Goal: Task Accomplishment & Management: Manage account settings

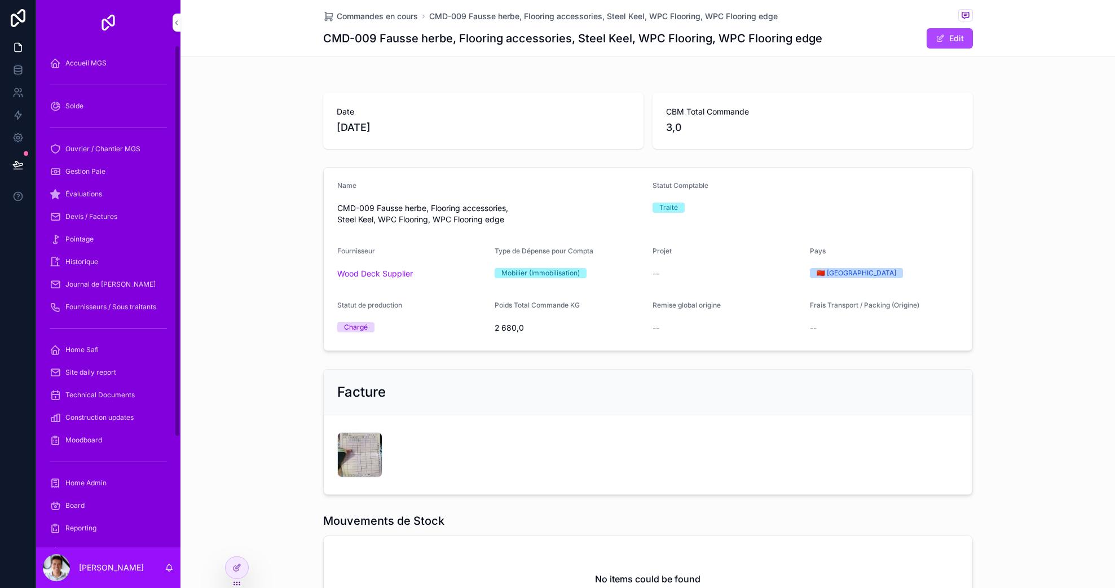
click at [86, 76] on div "scrollable content" at bounding box center [108, 85] width 131 height 18
click at [89, 70] on div "Accueil MGS" at bounding box center [108, 63] width 117 height 18
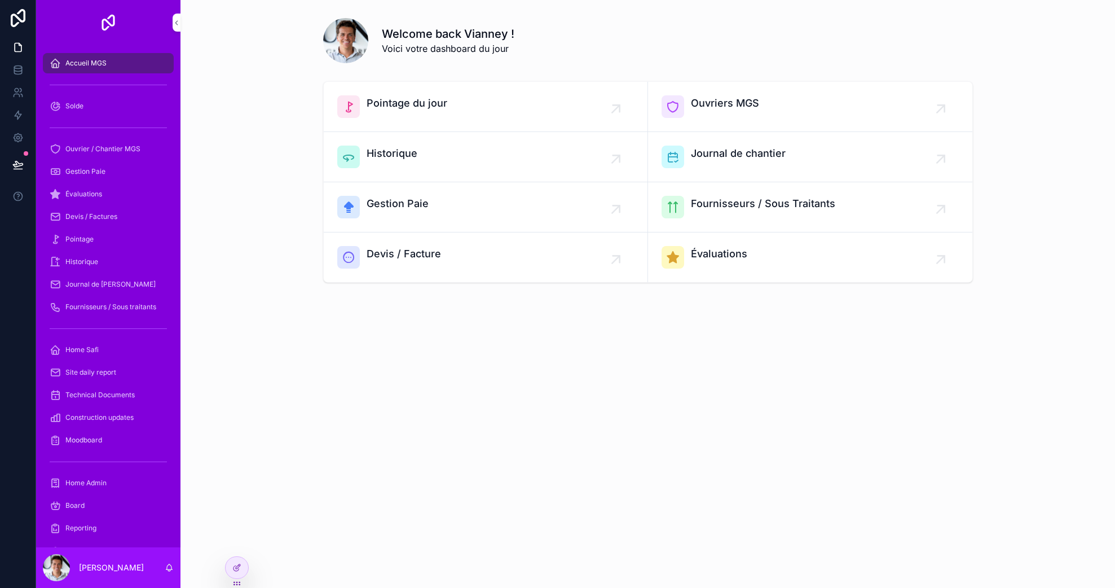
click at [89, 70] on div "Accueil MGS" at bounding box center [108, 63] width 117 height 18
click at [89, 149] on span "Ouvrier / Chantier MGS" at bounding box center [102, 148] width 75 height 9
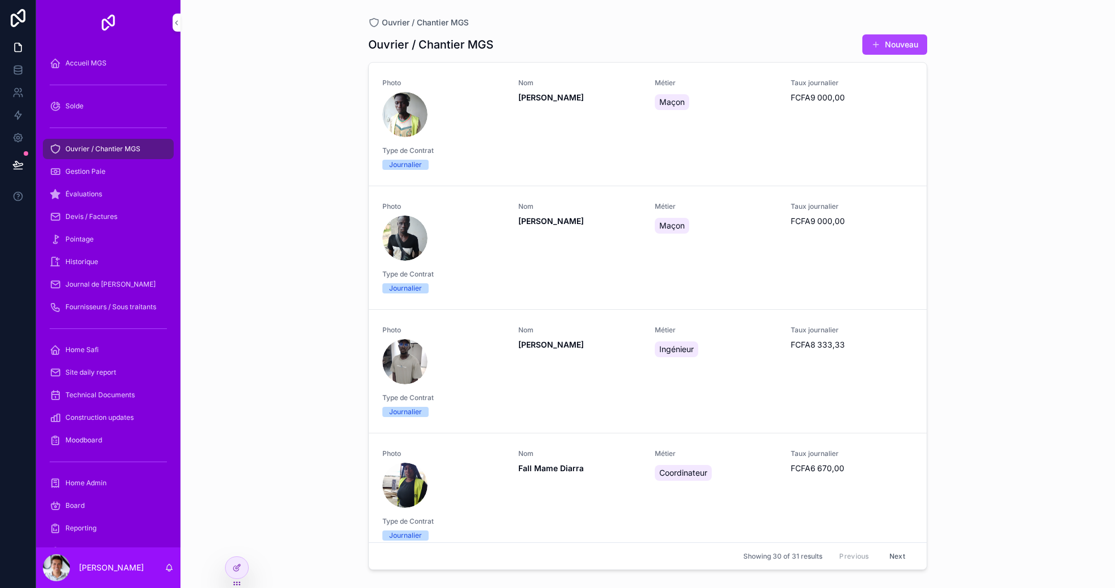
click at [89, 164] on div "Gestion Paie" at bounding box center [108, 171] width 117 height 18
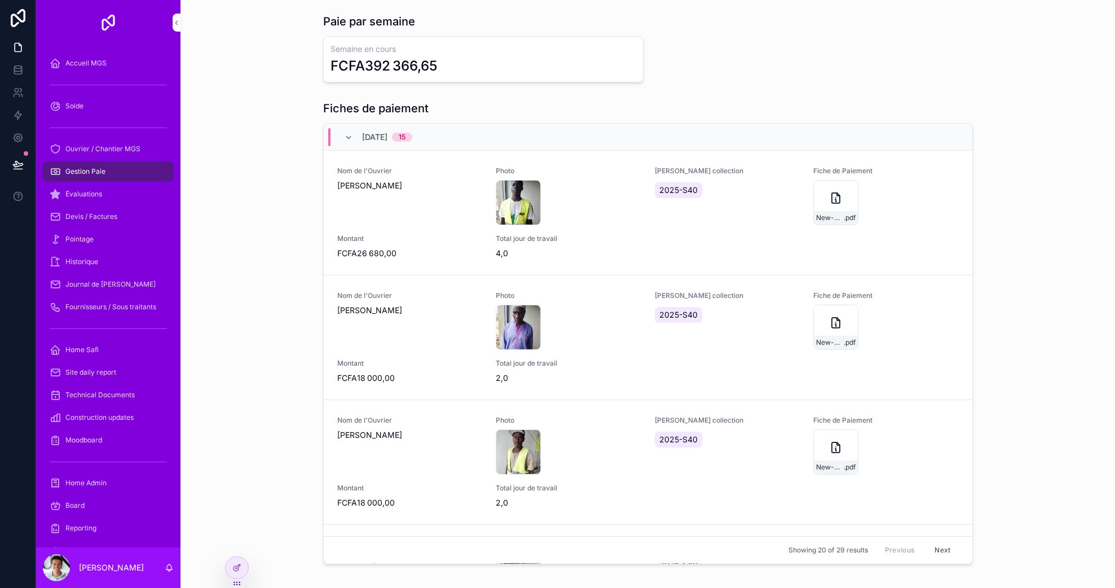
click at [232, 565] on icon at bounding box center [236, 567] width 9 height 9
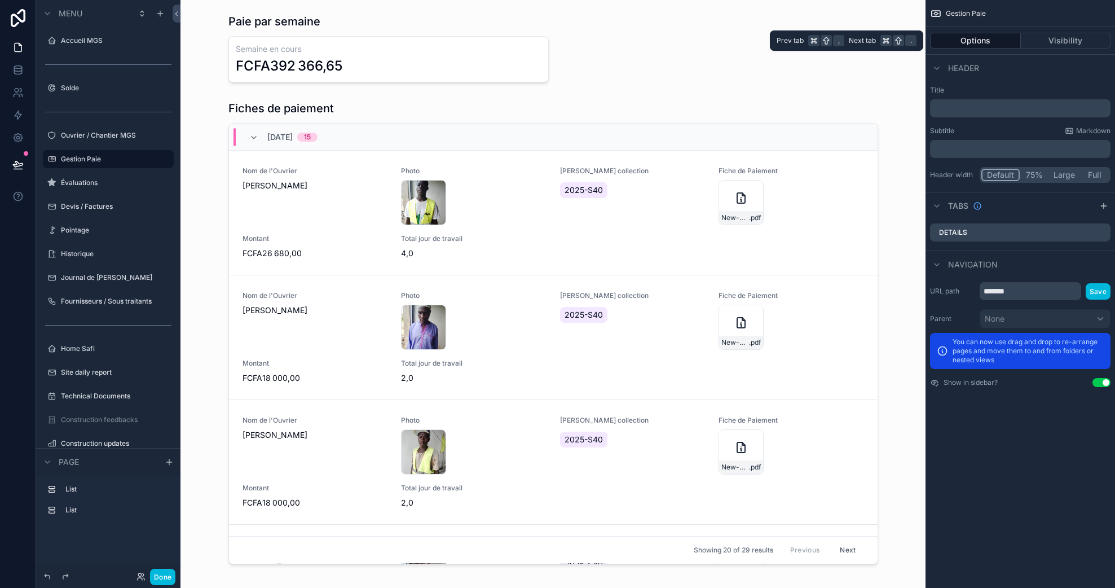
click at [1047, 46] on button "Visibility" at bounding box center [1066, 41] width 90 height 16
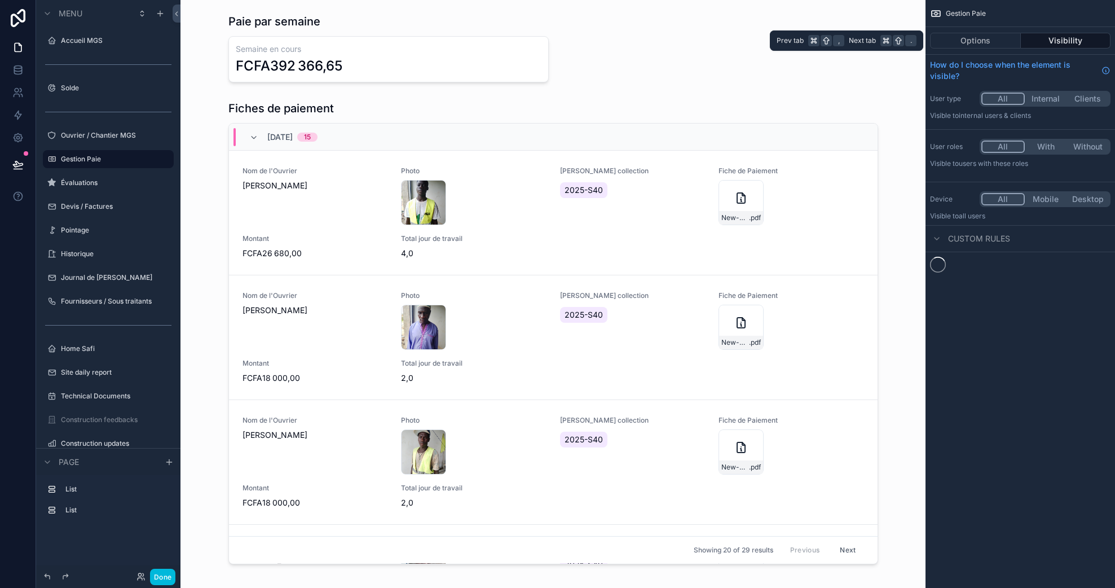
click at [993, 43] on button "Options" at bounding box center [975, 41] width 91 height 16
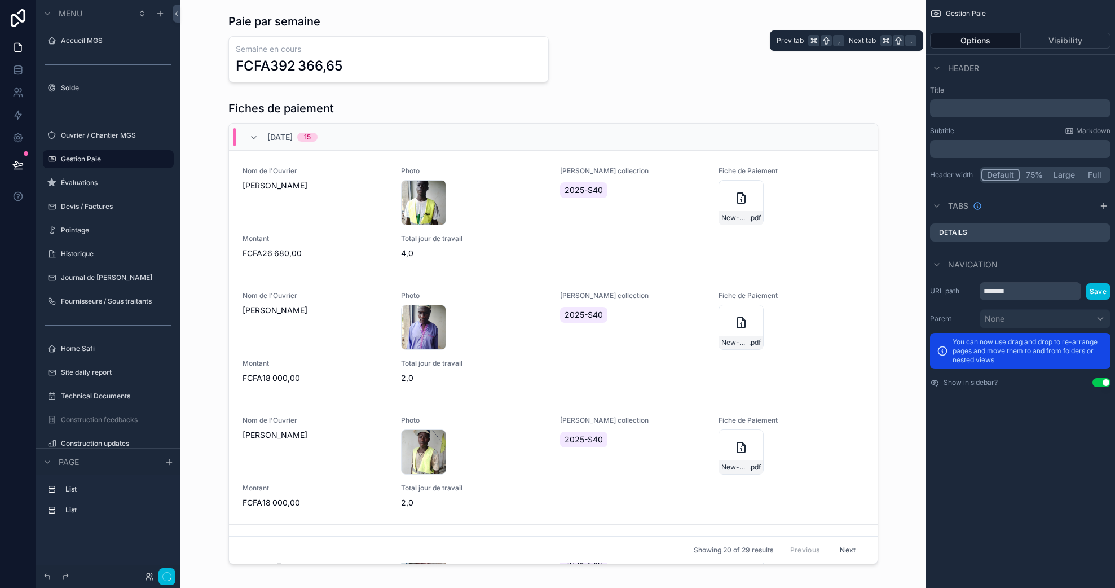
click at [1046, 45] on button "Visibility" at bounding box center [1066, 41] width 90 height 16
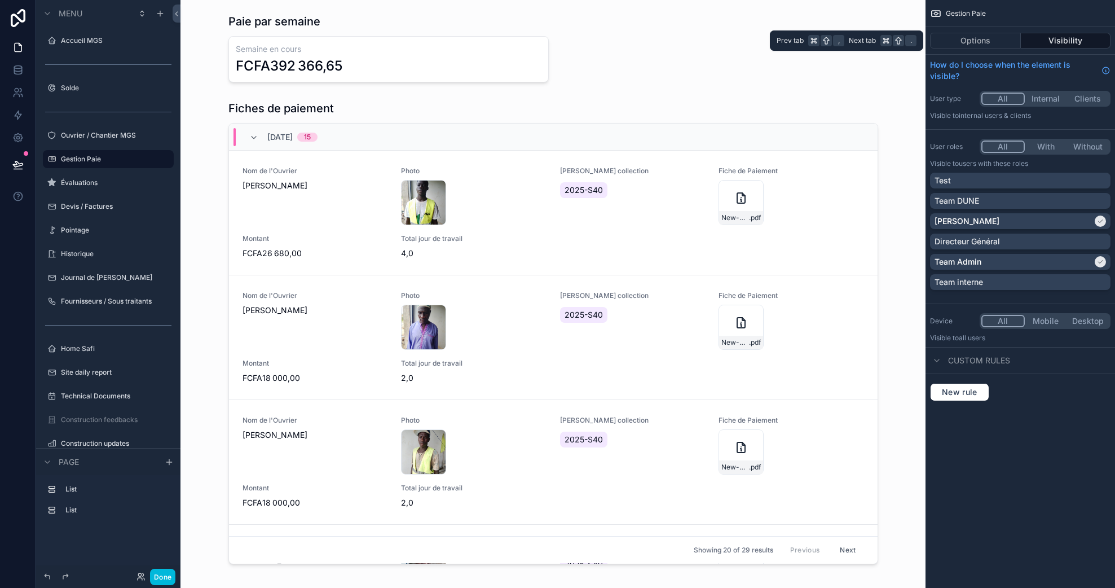
click at [961, 43] on button "Options" at bounding box center [975, 41] width 91 height 16
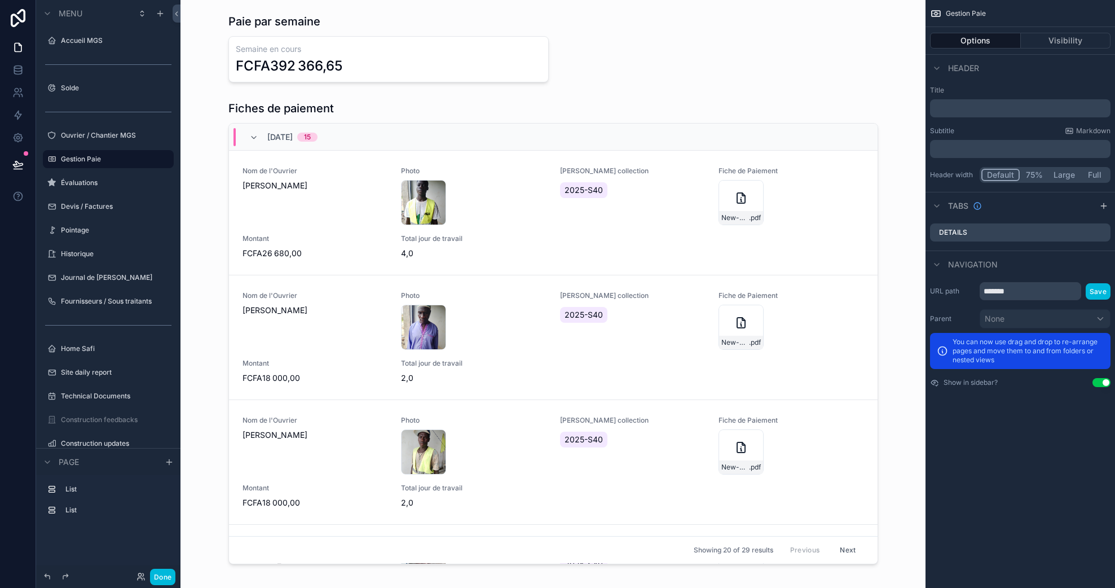
click at [312, 52] on div "scrollable content" at bounding box center [552, 48] width 727 height 78
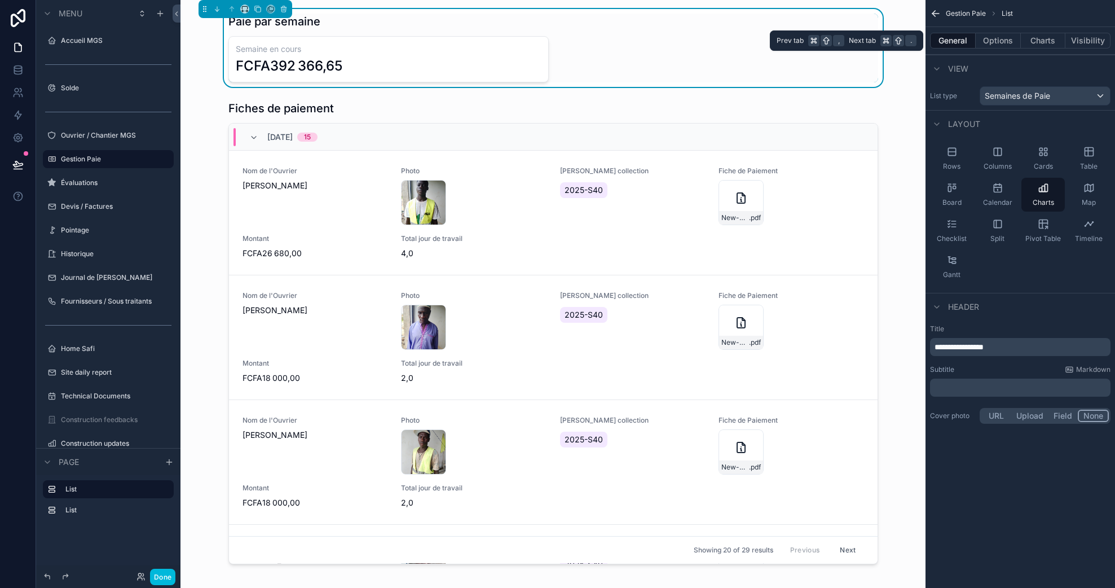
click at [1026, 39] on button "Charts" at bounding box center [1043, 41] width 45 height 16
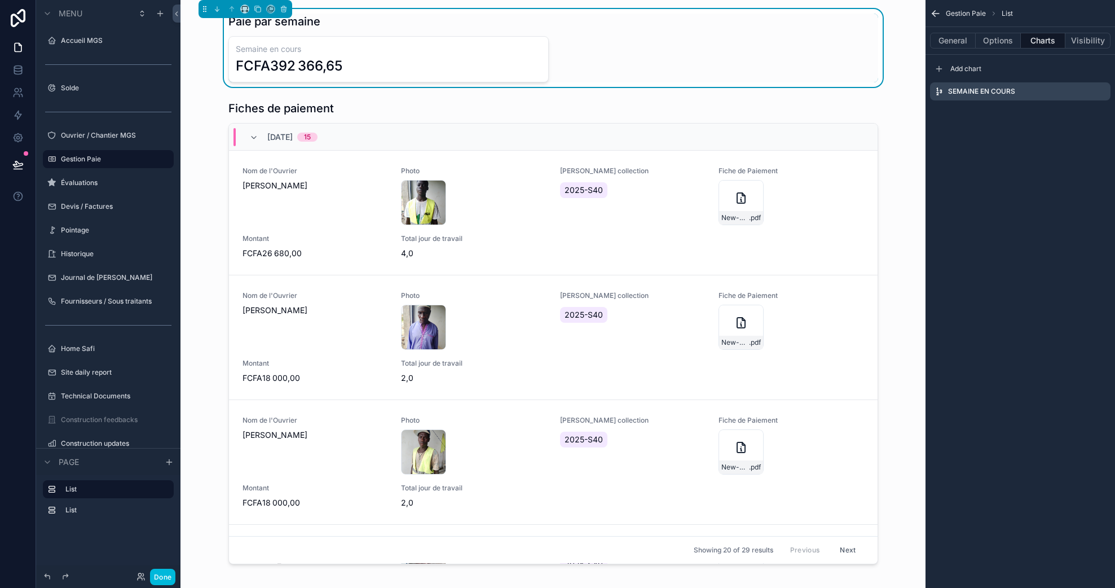
click at [0, 0] on icon "scrollable content" at bounding box center [0, 0] width 0 height 0
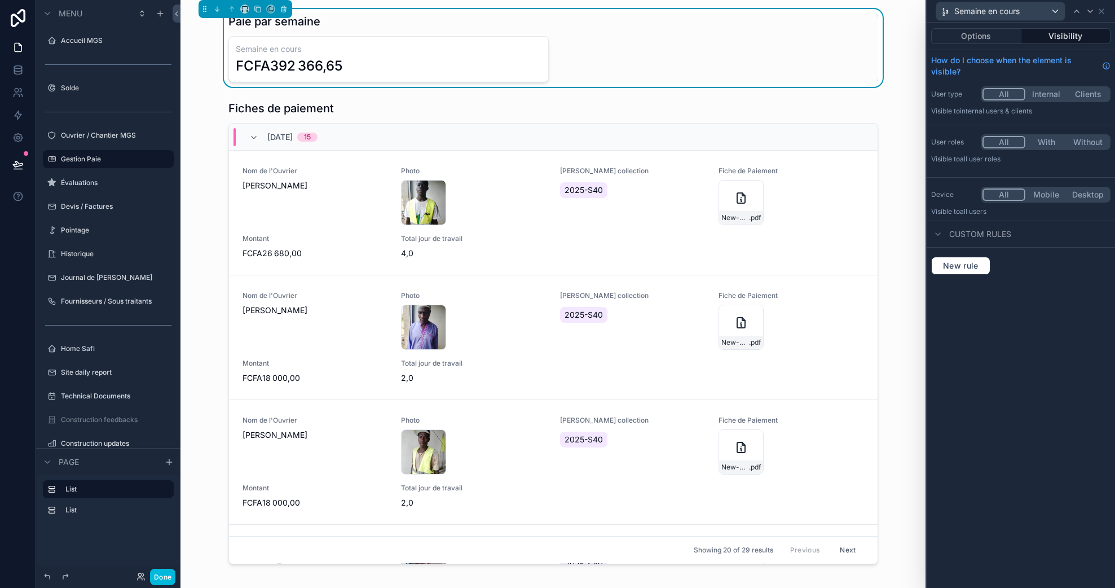
click at [996, 235] on span "Custom rules" at bounding box center [980, 233] width 62 height 11
click at [995, 233] on span "Custom rules" at bounding box center [980, 233] width 62 height 11
click at [1103, 14] on icon at bounding box center [1101, 11] width 9 height 9
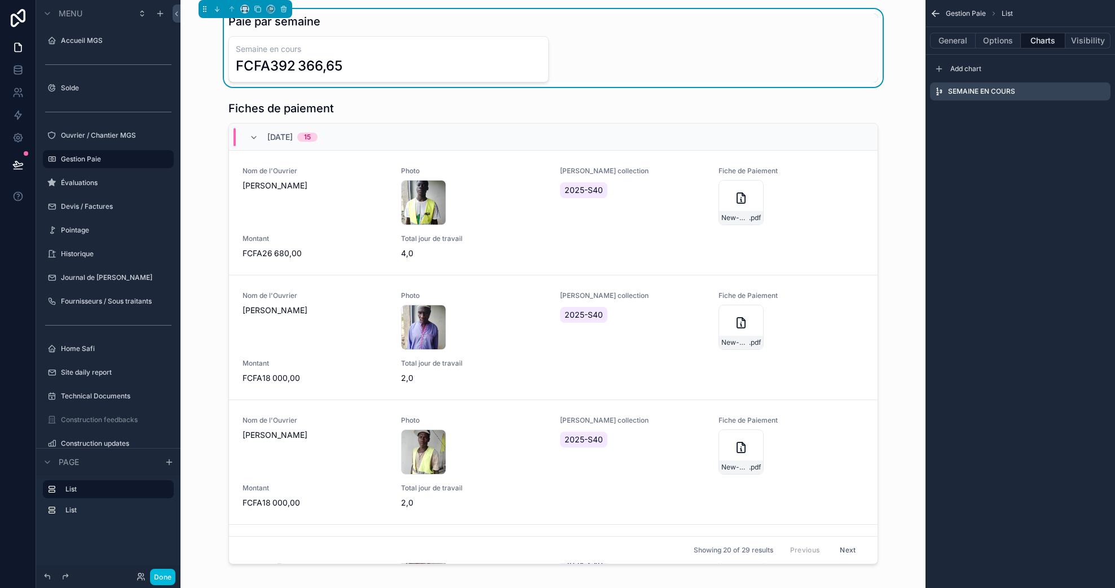
click at [945, 44] on button "General" at bounding box center [953, 41] width 46 height 16
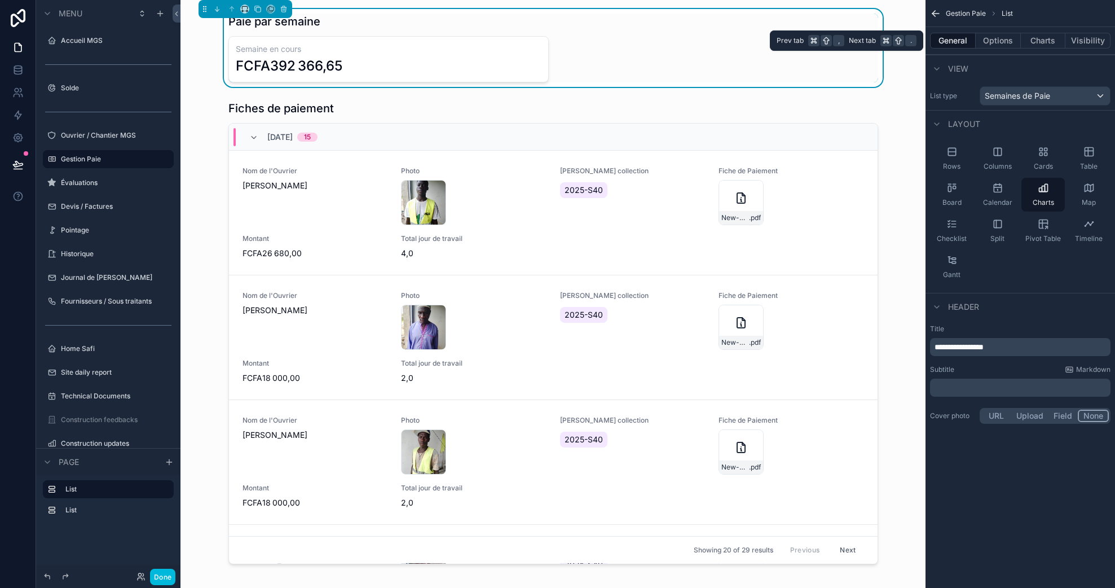
click at [1037, 42] on button "Charts" at bounding box center [1043, 41] width 45 height 16
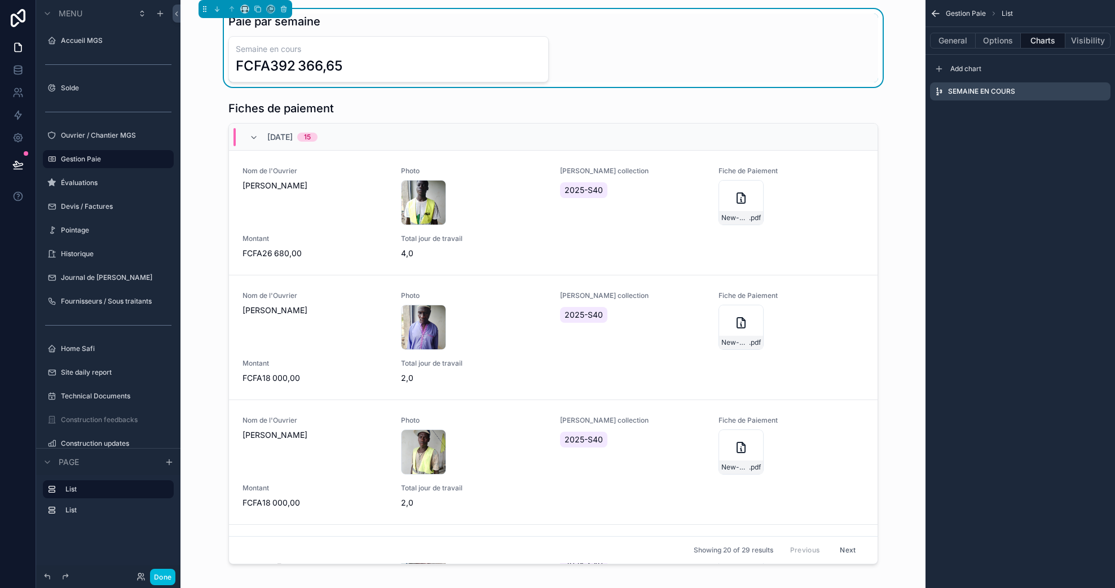
click at [0, 0] on icon "scrollable content" at bounding box center [0, 0] width 0 height 0
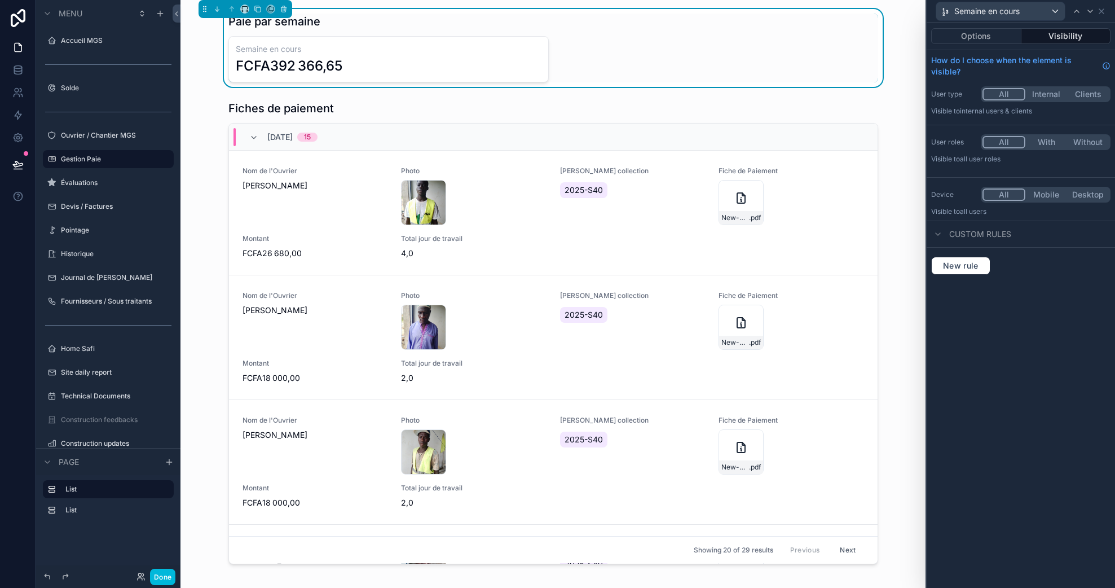
click at [996, 233] on span "Custom rules" at bounding box center [980, 233] width 62 height 11
click at [1103, 12] on icon at bounding box center [1101, 11] width 9 height 9
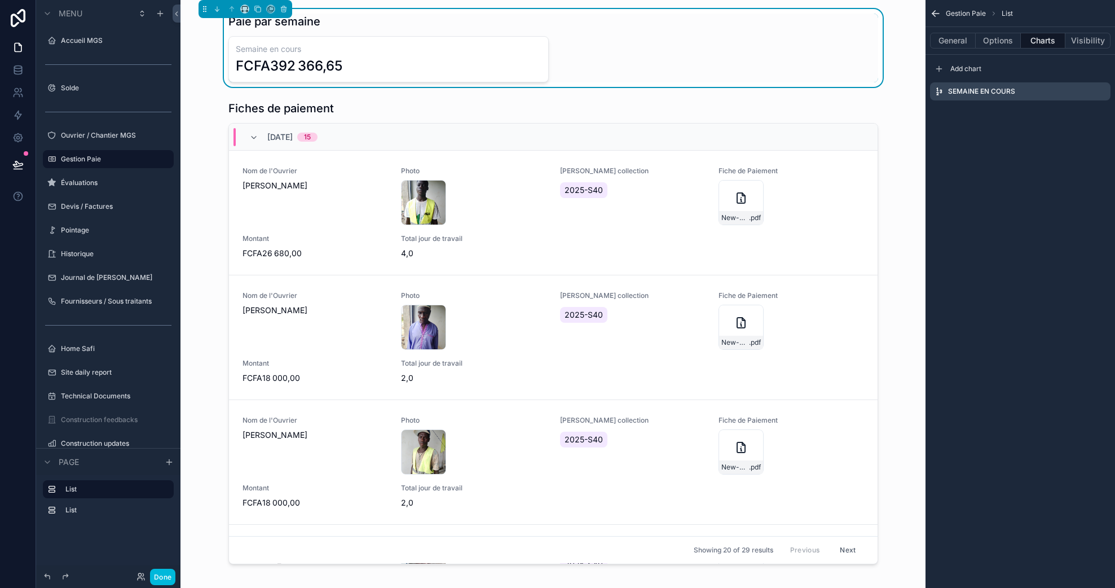
click at [991, 44] on button "Options" at bounding box center [997, 41] width 45 height 16
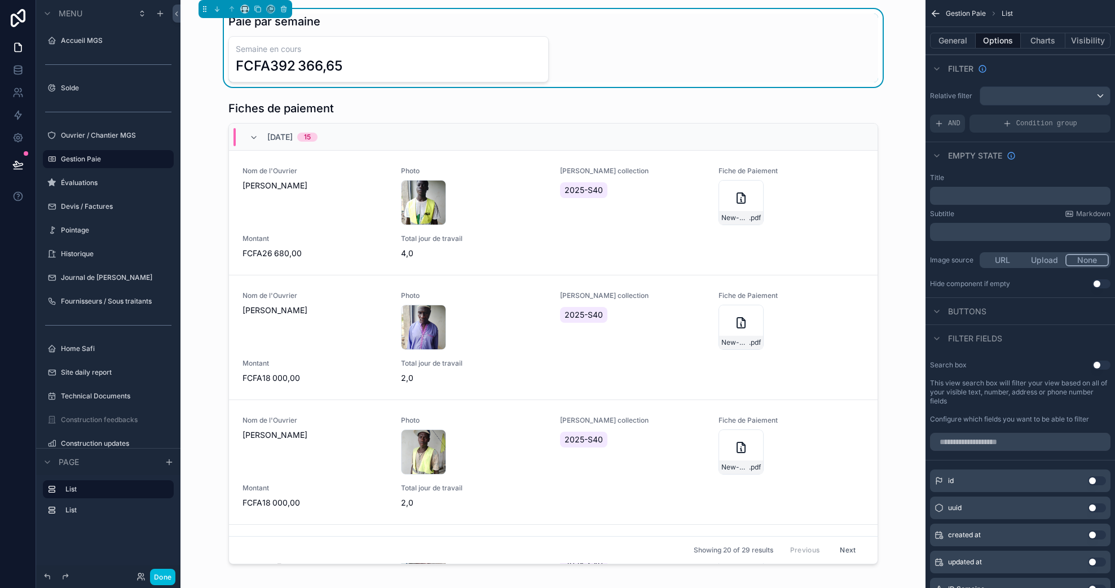
click at [957, 39] on button "General" at bounding box center [953, 41] width 46 height 16
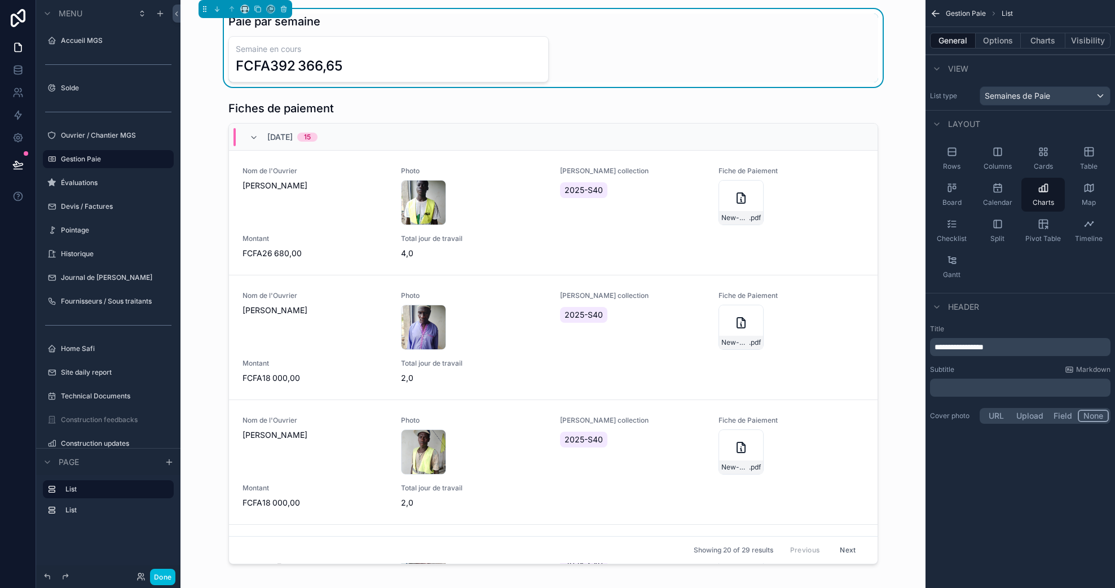
click at [1006, 42] on button "Options" at bounding box center [997, 41] width 45 height 16
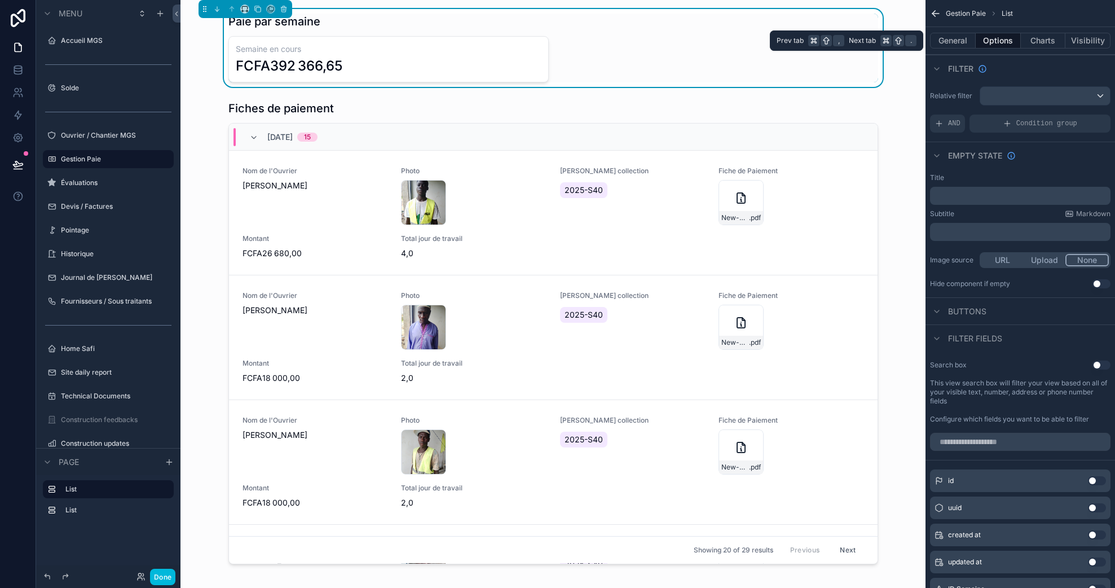
click at [1034, 43] on button "Charts" at bounding box center [1043, 41] width 45 height 16
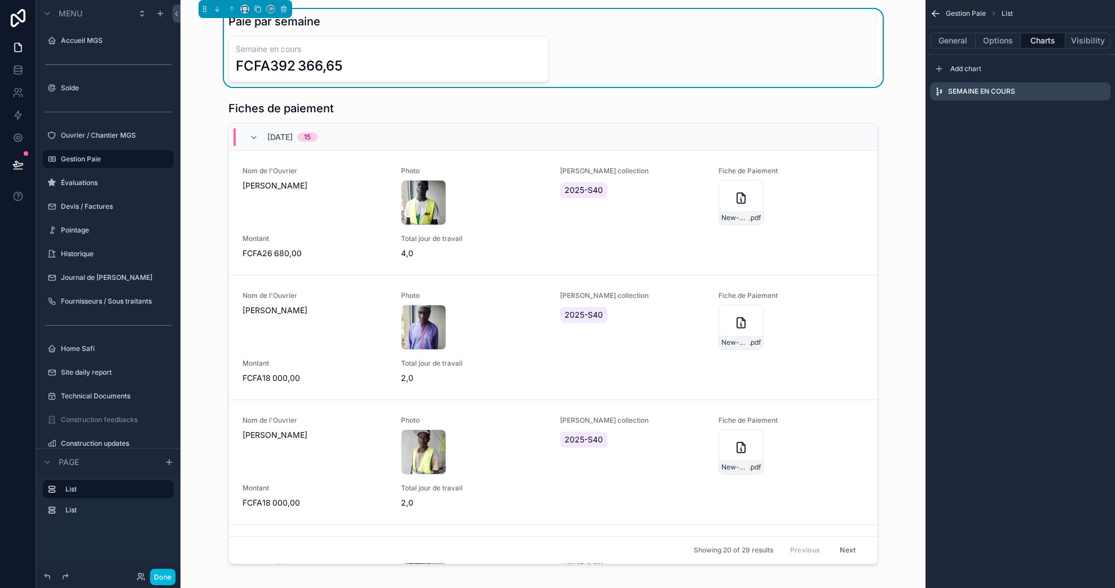
click at [0, 0] on icon "scrollable content" at bounding box center [0, 0] width 0 height 0
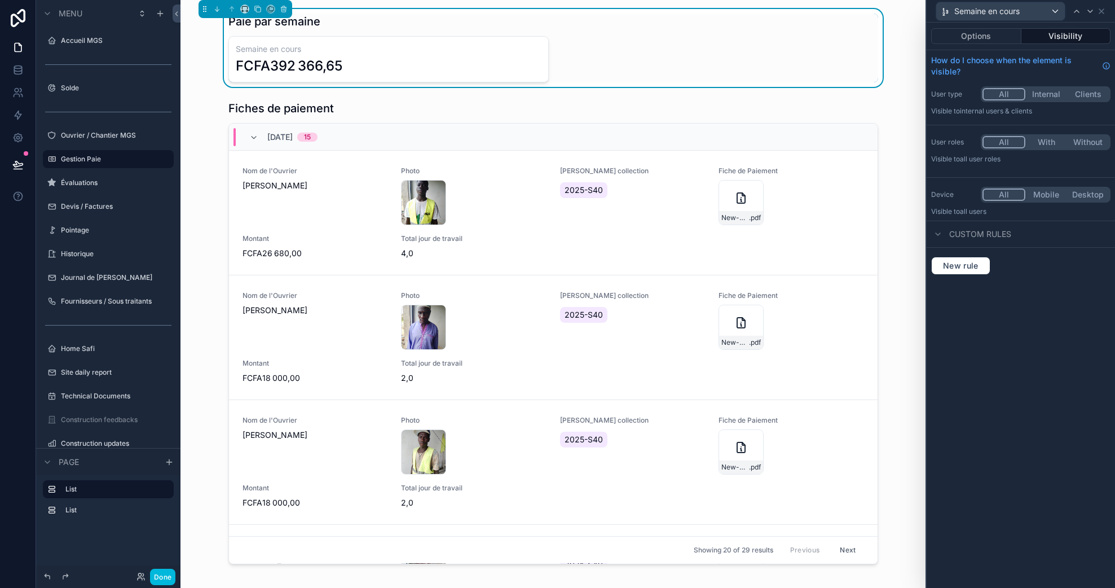
click at [982, 33] on button "Options" at bounding box center [976, 36] width 90 height 16
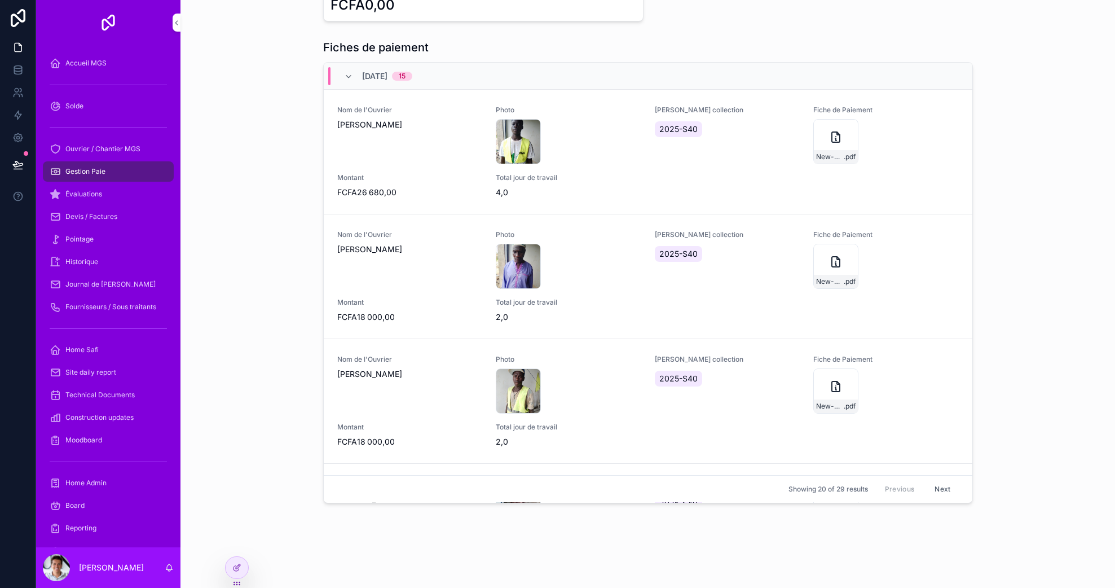
scroll to position [46, 0]
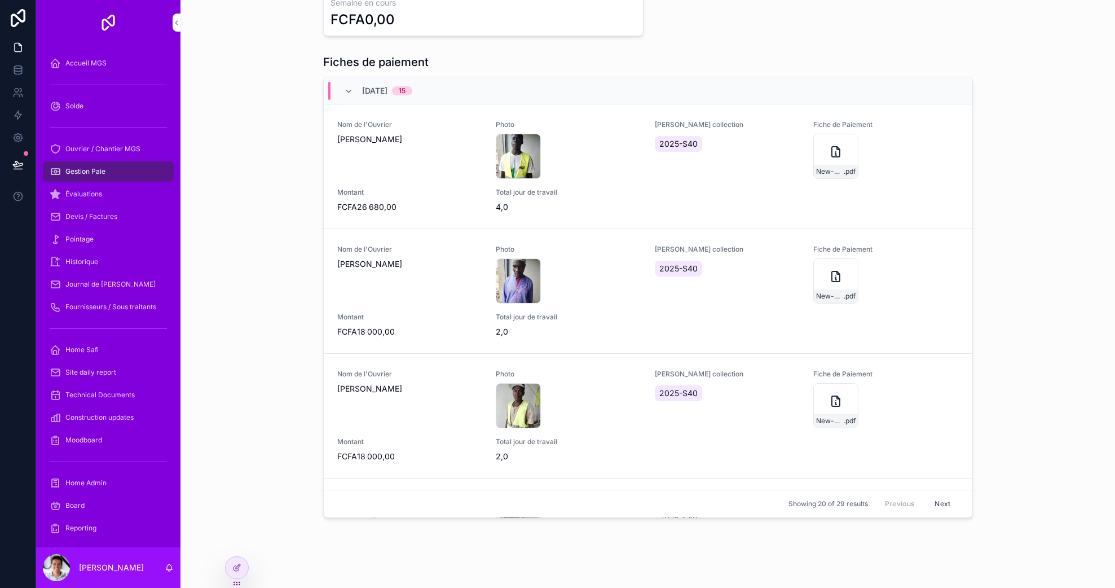
click at [236, 568] on icon at bounding box center [236, 567] width 9 height 9
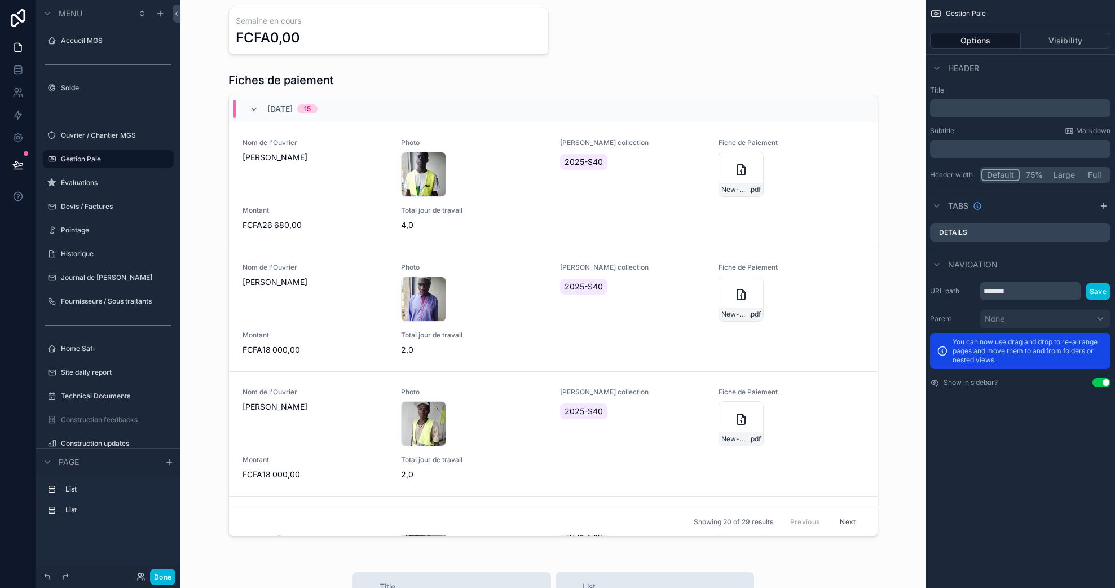
scroll to position [22, 0]
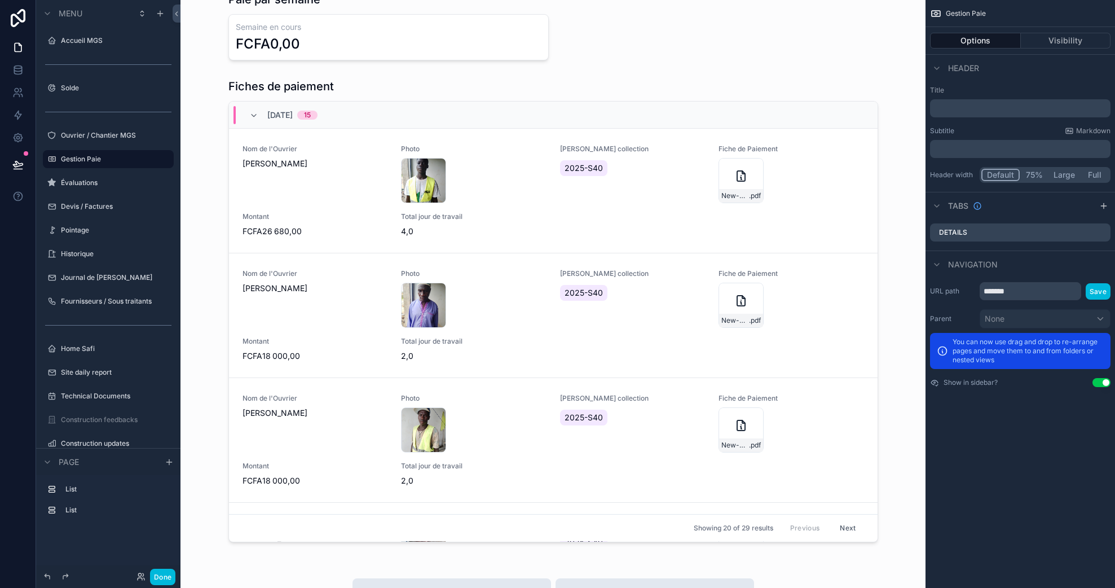
click at [868, 167] on div "scrollable content" at bounding box center [552, 312] width 727 height 477
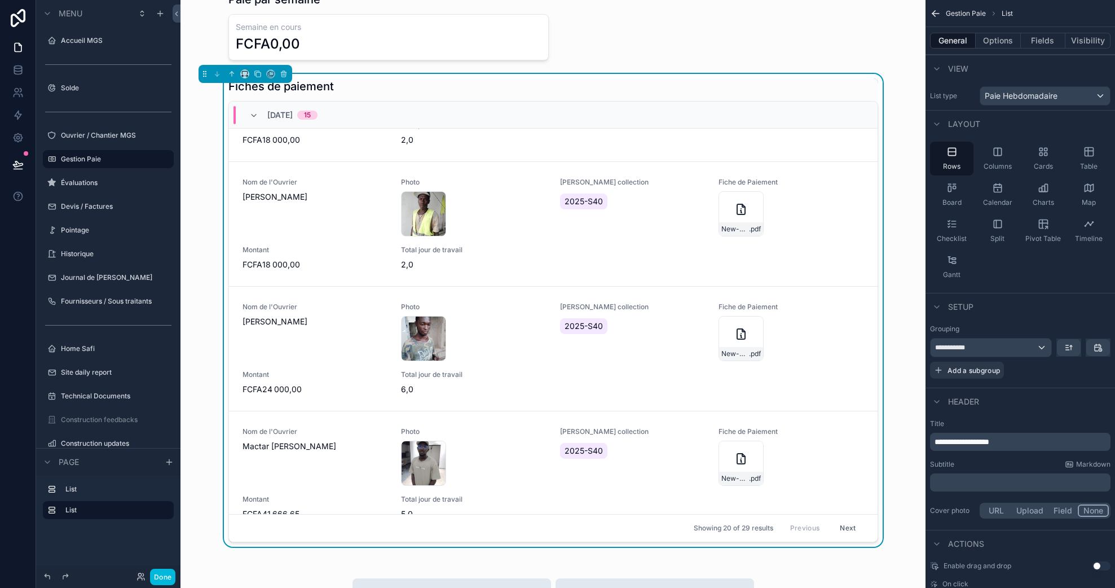
scroll to position [0, 0]
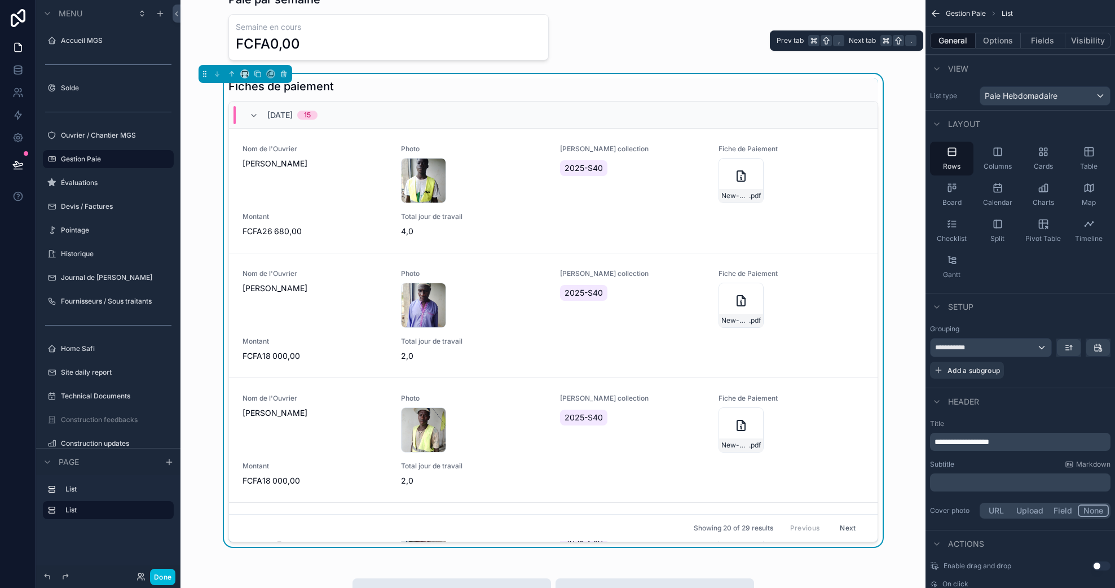
click at [1010, 45] on button "Options" at bounding box center [997, 41] width 45 height 16
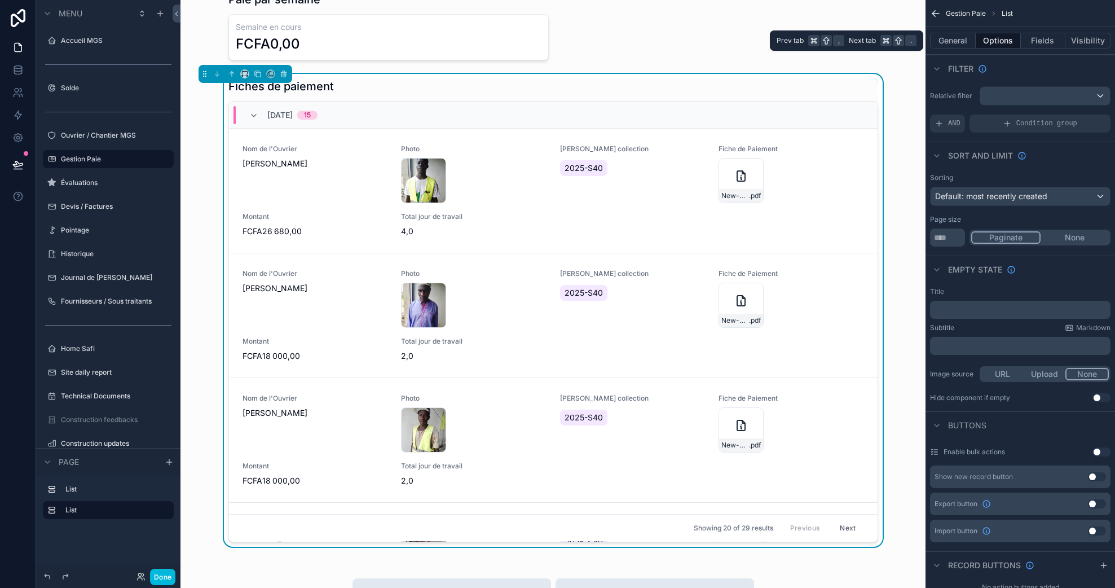
click at [1031, 38] on button "Fields" at bounding box center [1043, 41] width 45 height 16
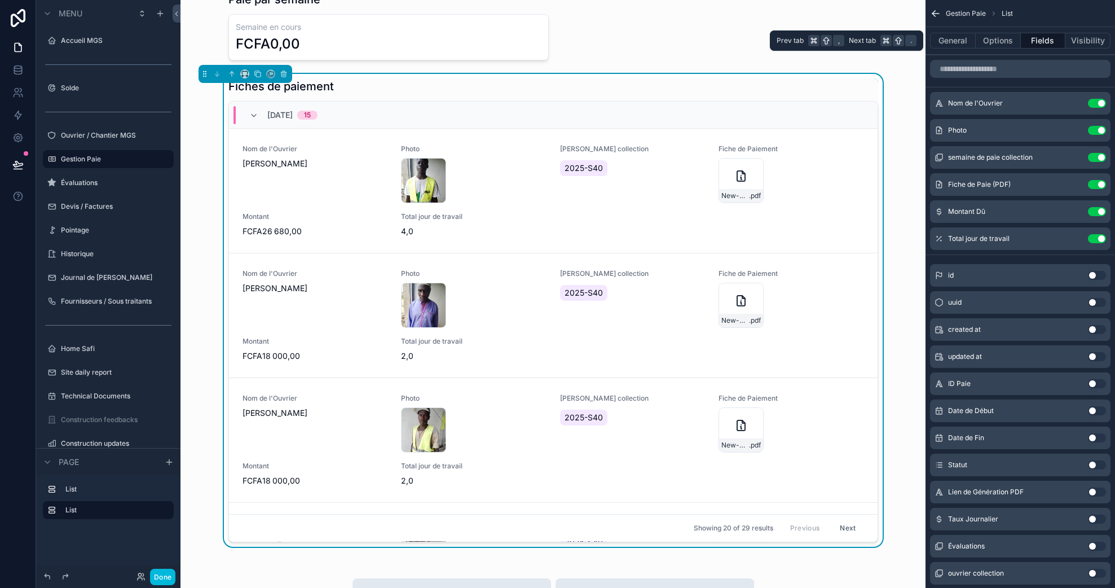
click at [1083, 39] on button "Visibility" at bounding box center [1087, 41] width 45 height 16
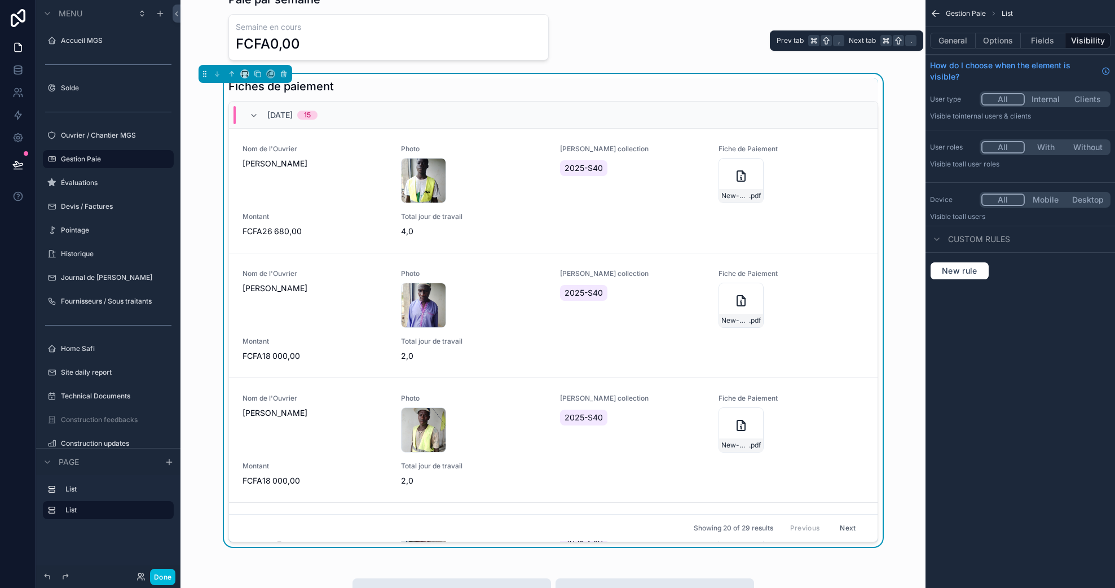
click at [959, 40] on button "General" at bounding box center [953, 41] width 46 height 16
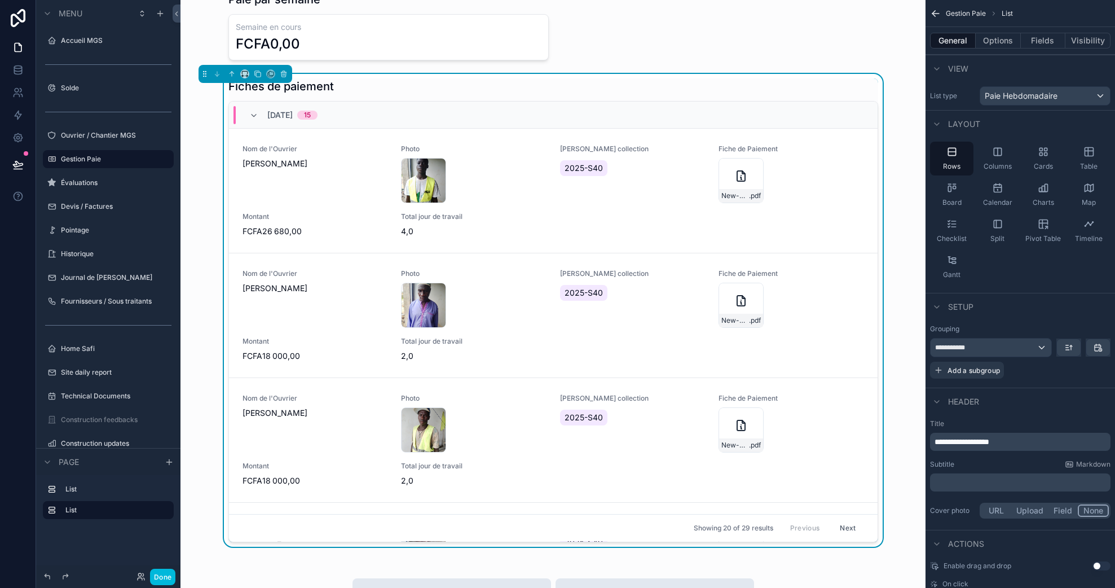
click at [534, 83] on div "Fiches de paiement" at bounding box center [553, 86] width 650 height 16
click at [1014, 42] on button "Options" at bounding box center [997, 41] width 45 height 16
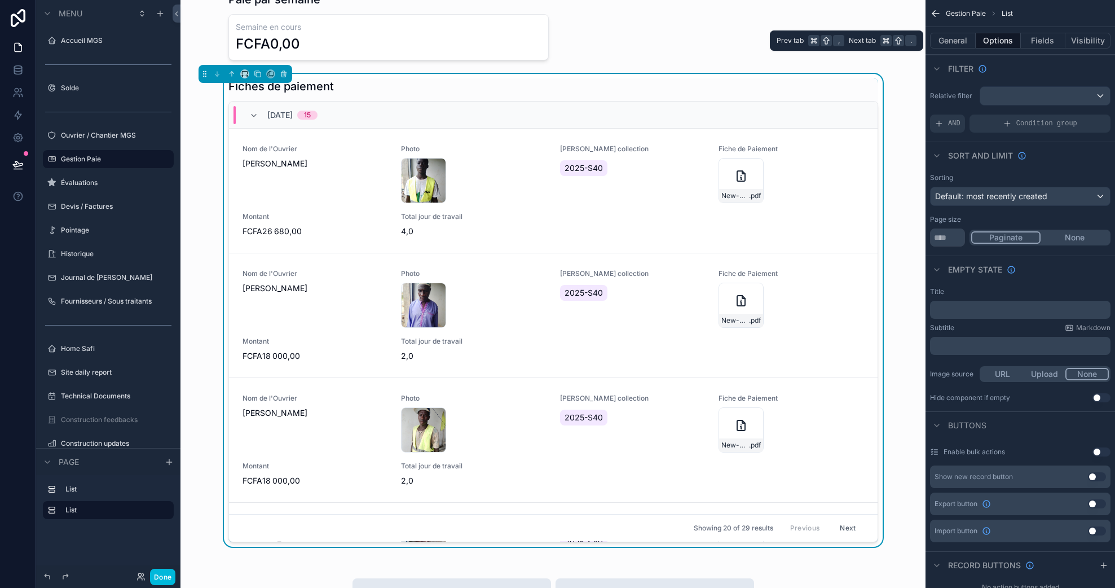
click at [957, 39] on button "General" at bounding box center [953, 41] width 46 height 16
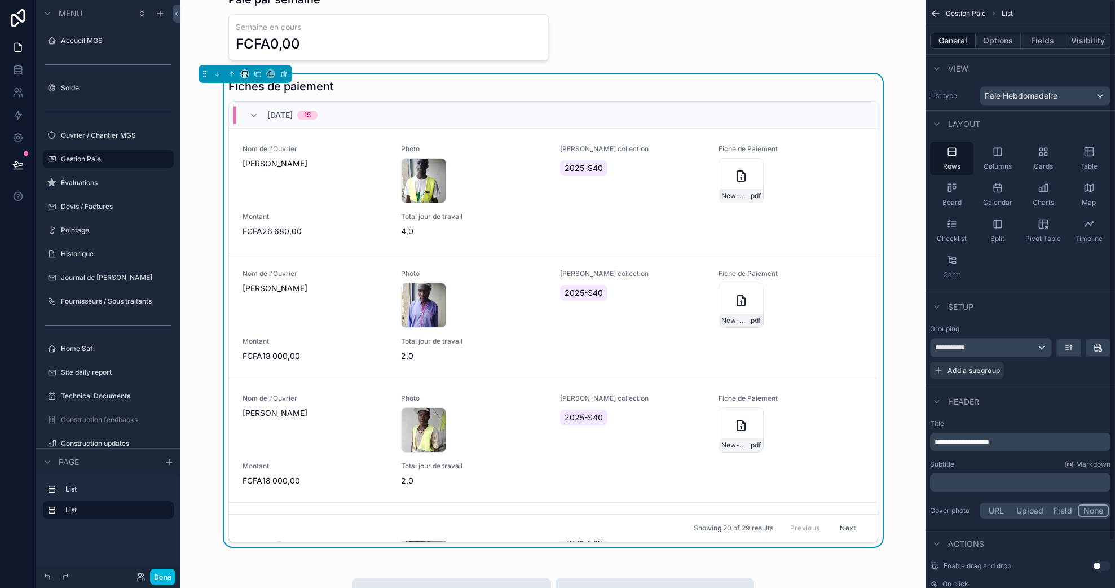
click at [989, 442] on span "**********" at bounding box center [961, 442] width 55 height 8
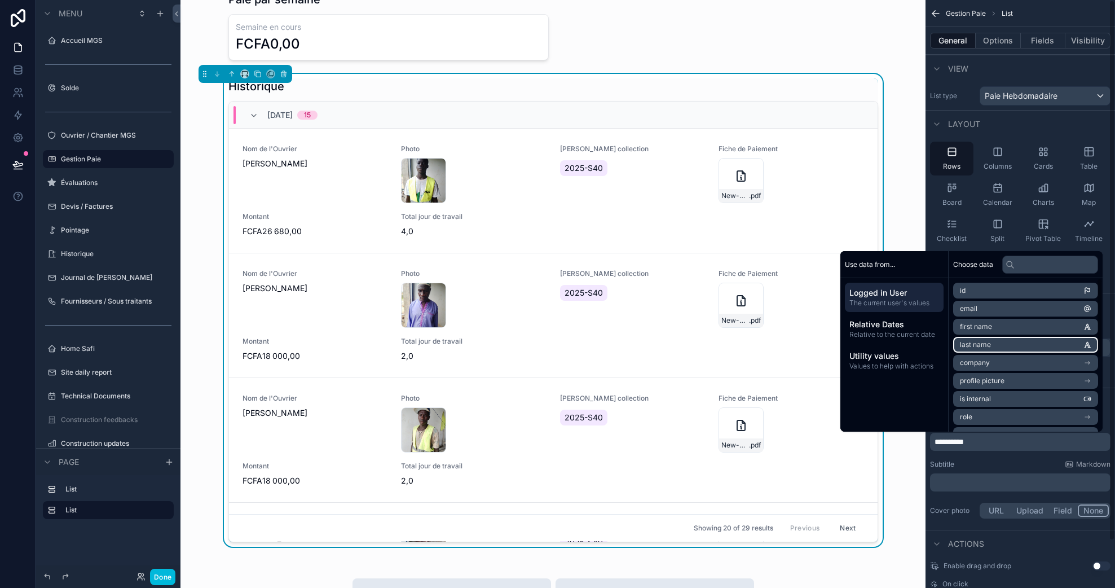
click at [900, 174] on div "Historique 04/10/2025 15 Nom de l'Ouvrier Faye Pape Matalibé Photo 175758036414…" at bounding box center [552, 312] width 727 height 477
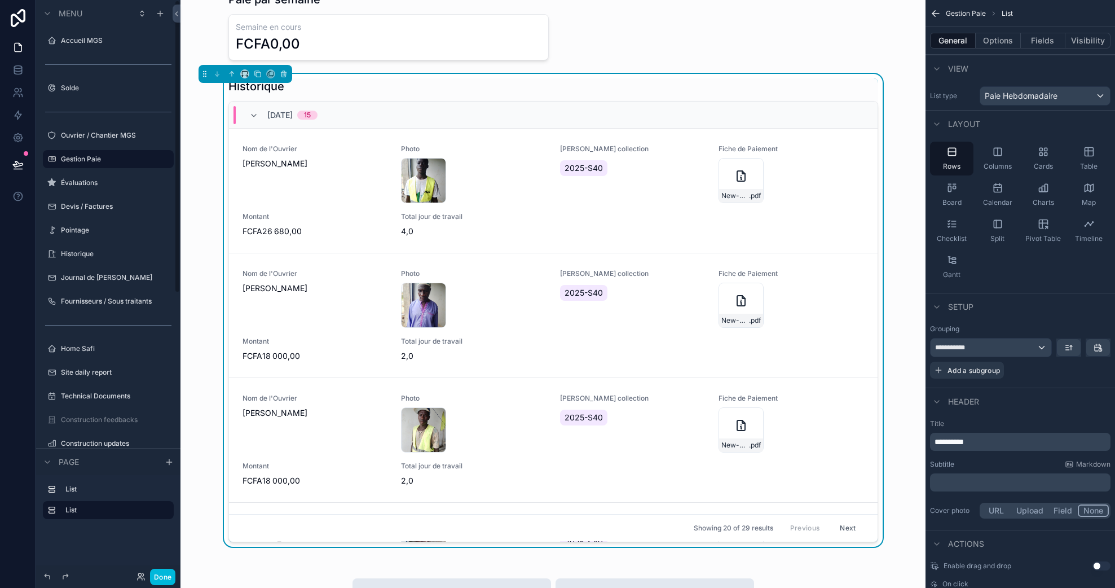
click at [168, 572] on button "Done" at bounding box center [162, 576] width 25 height 16
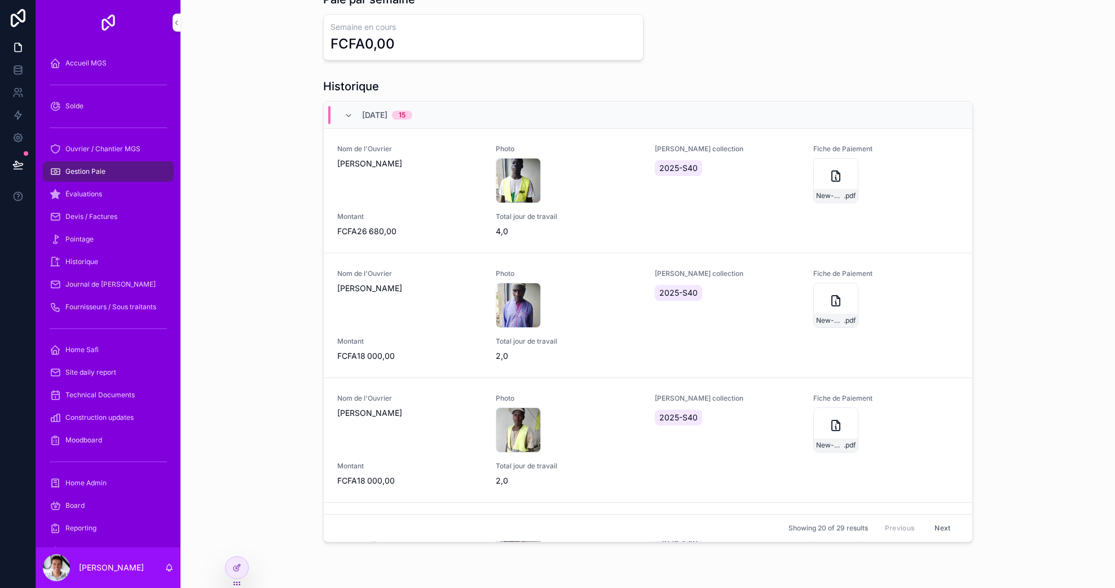
click at [108, 238] on div "Pointage" at bounding box center [108, 239] width 117 height 18
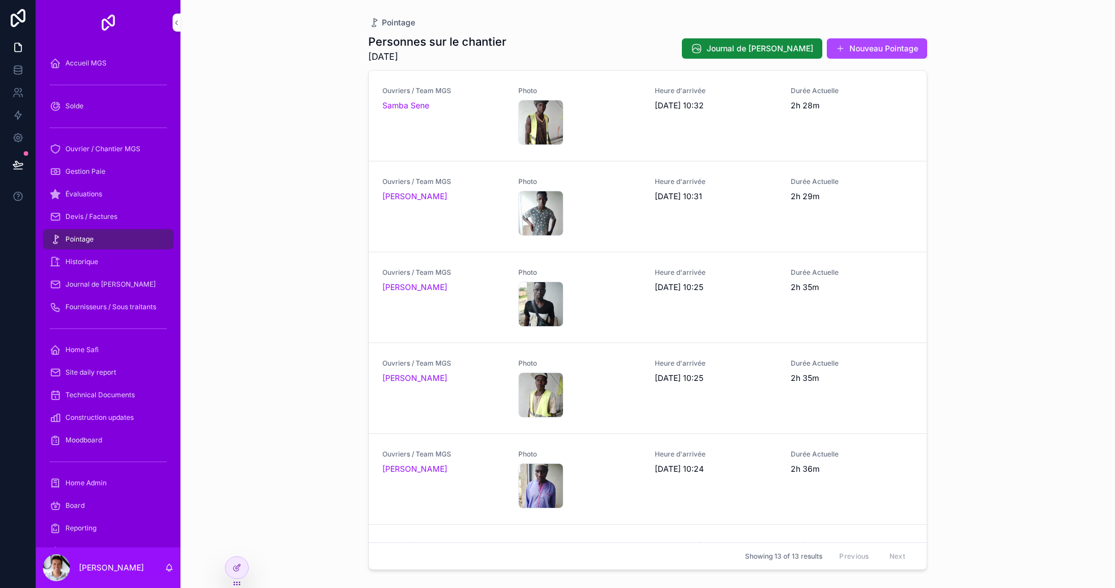
click at [106, 253] on div "Historique" at bounding box center [108, 262] width 117 height 18
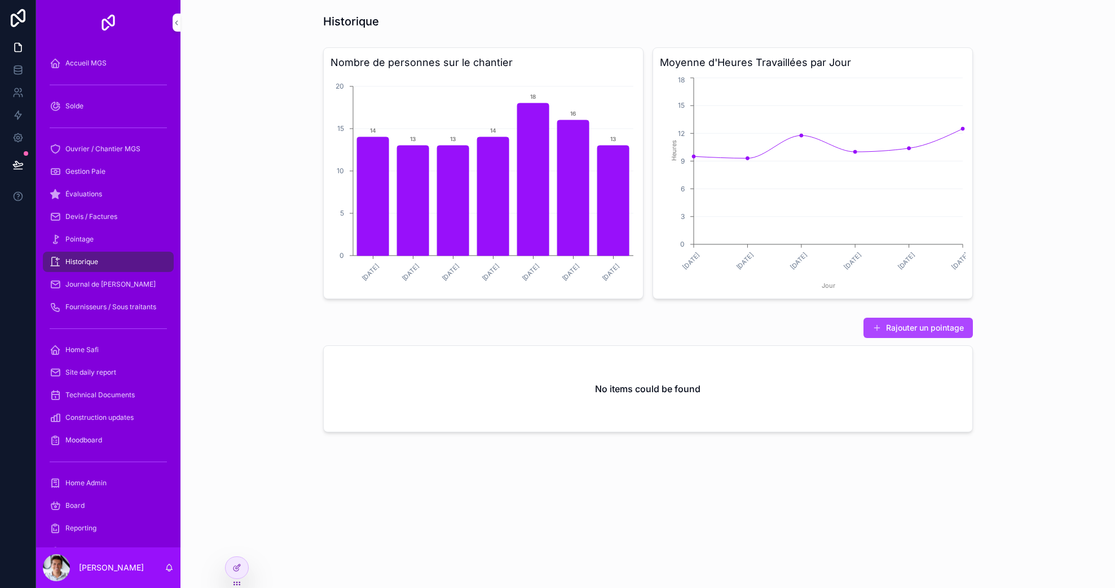
click at [82, 286] on span "Journal de [PERSON_NAME]" at bounding box center [110, 284] width 90 height 9
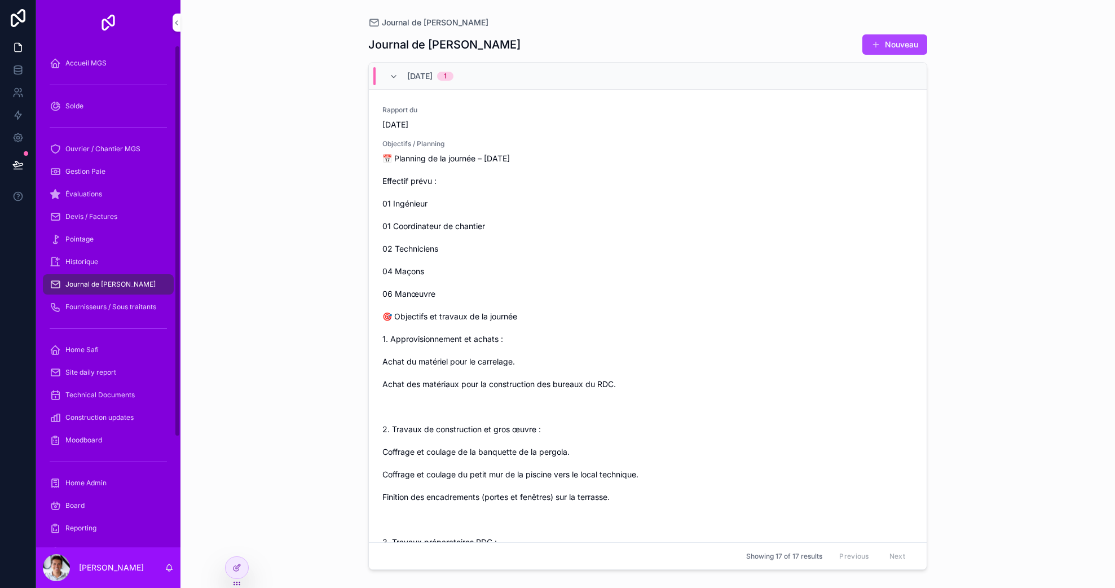
click at [99, 311] on span "Fournisseurs / Sous traitants" at bounding box center [110, 306] width 91 height 9
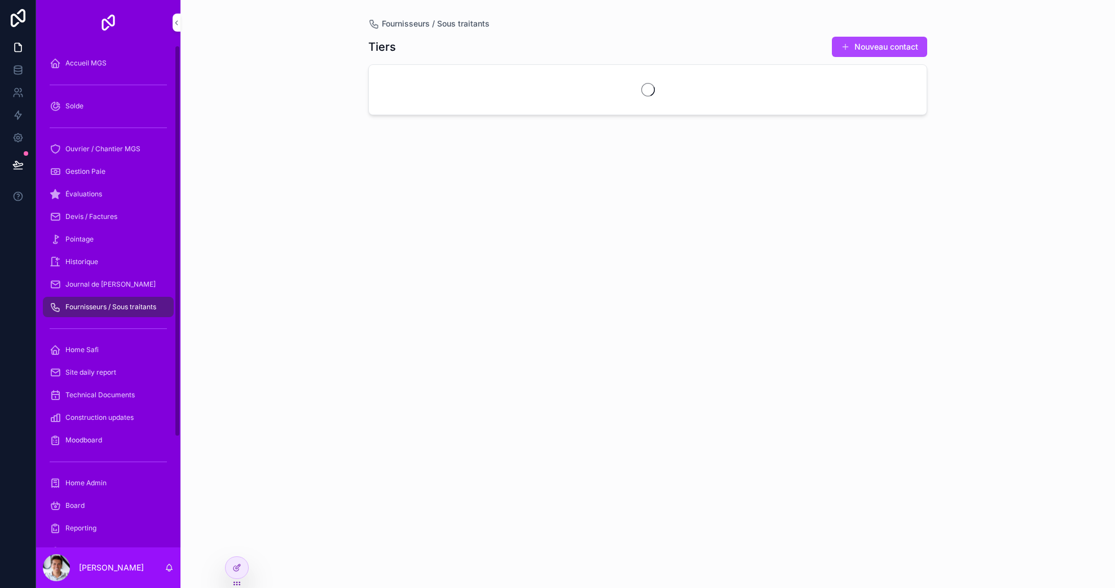
click at [87, 209] on div "Devis / Factures" at bounding box center [108, 216] width 117 height 18
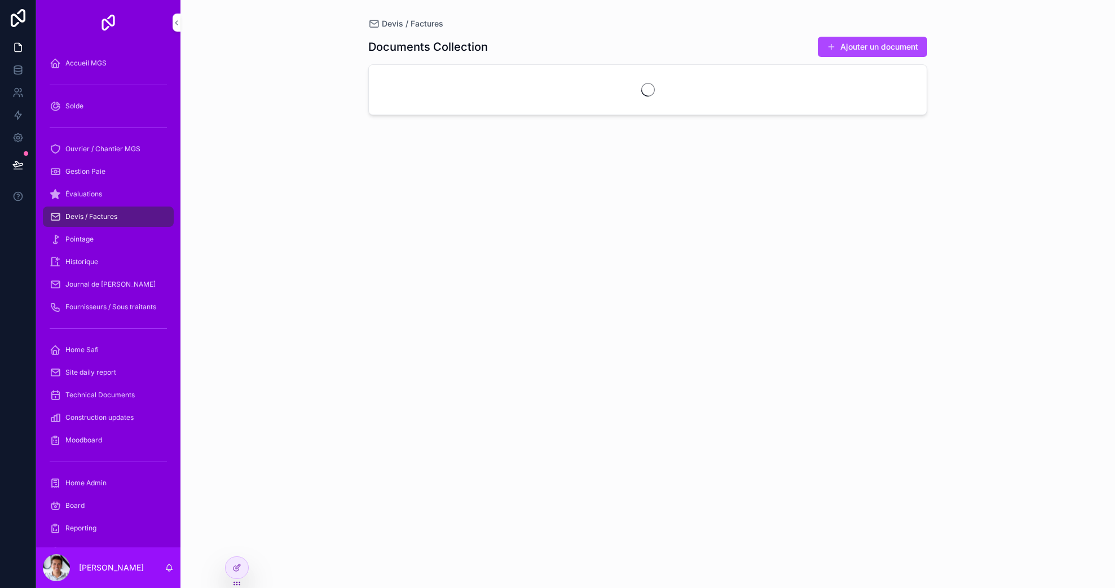
click at [91, 189] on div "Évaluations" at bounding box center [108, 194] width 117 height 18
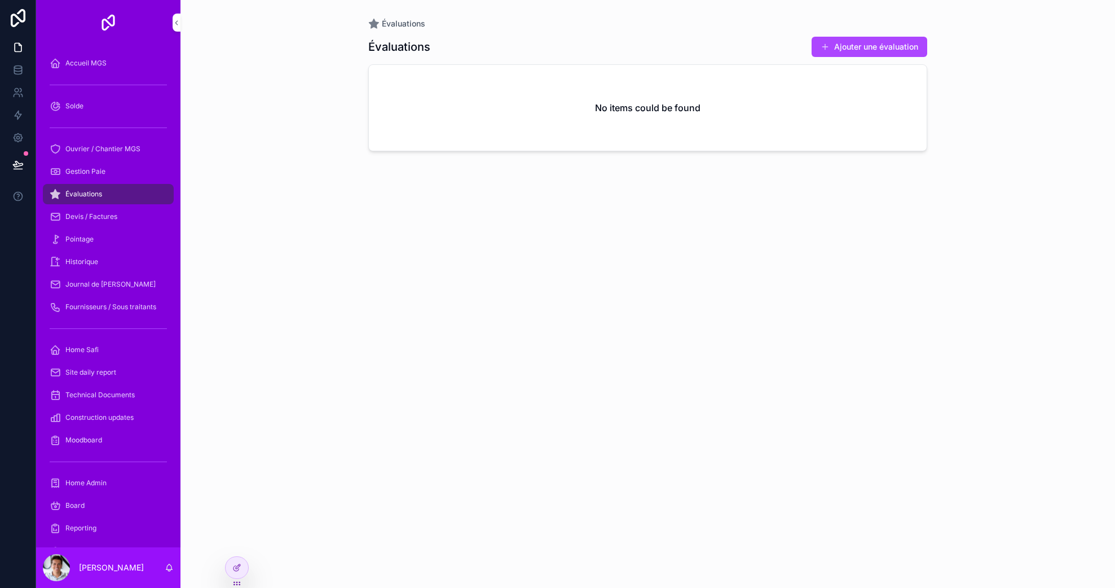
click at [104, 103] on div "Solde" at bounding box center [108, 106] width 117 height 18
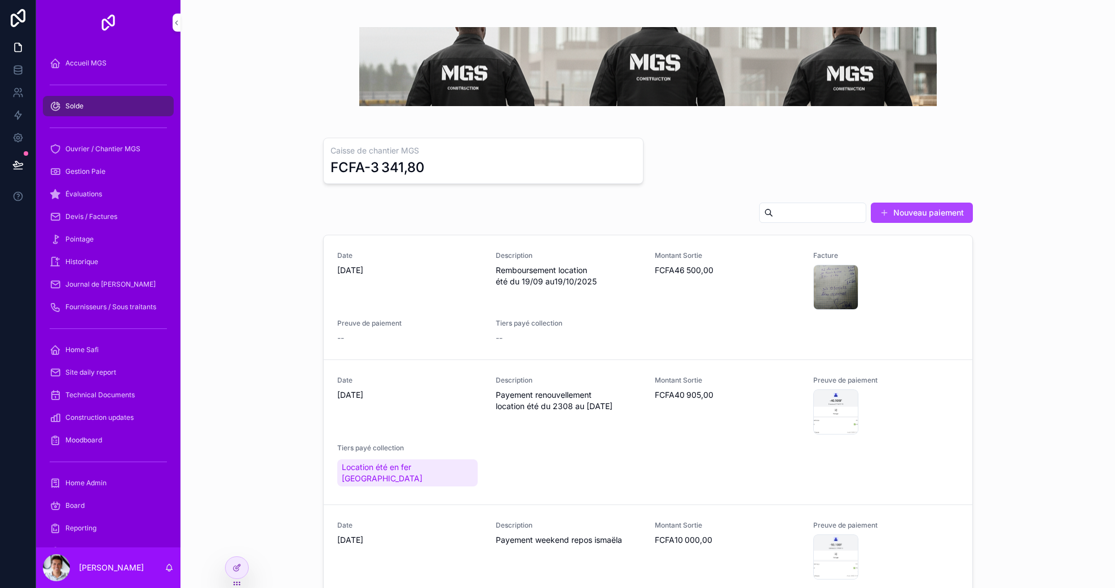
scroll to position [7, 0]
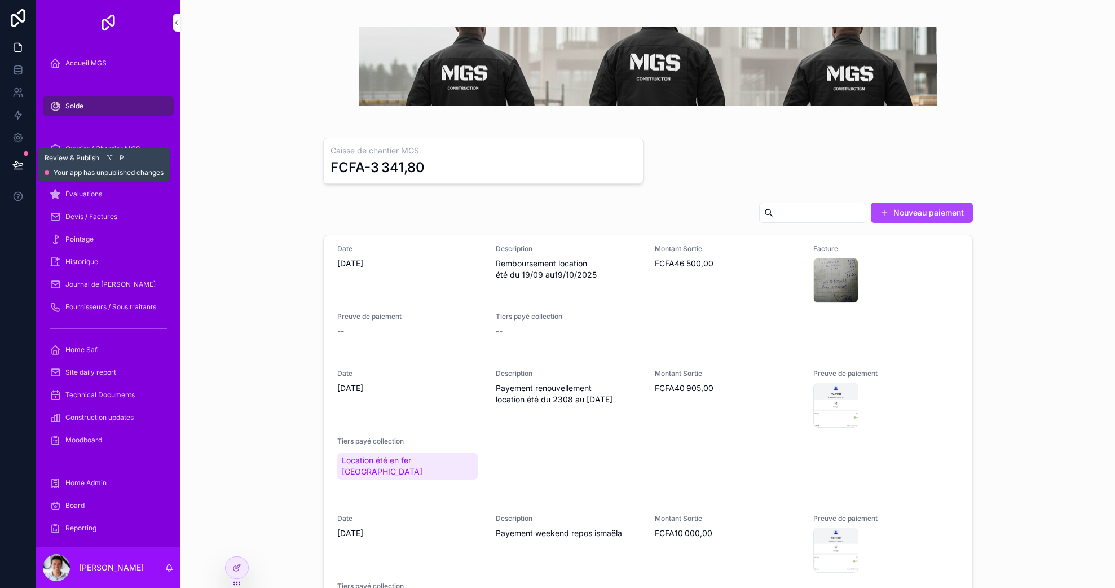
click at [5, 175] on div at bounding box center [18, 165] width 36 height 32
click at [7, 173] on button at bounding box center [18, 165] width 25 height 32
click at [21, 163] on icon at bounding box center [18, 164] width 10 height 6
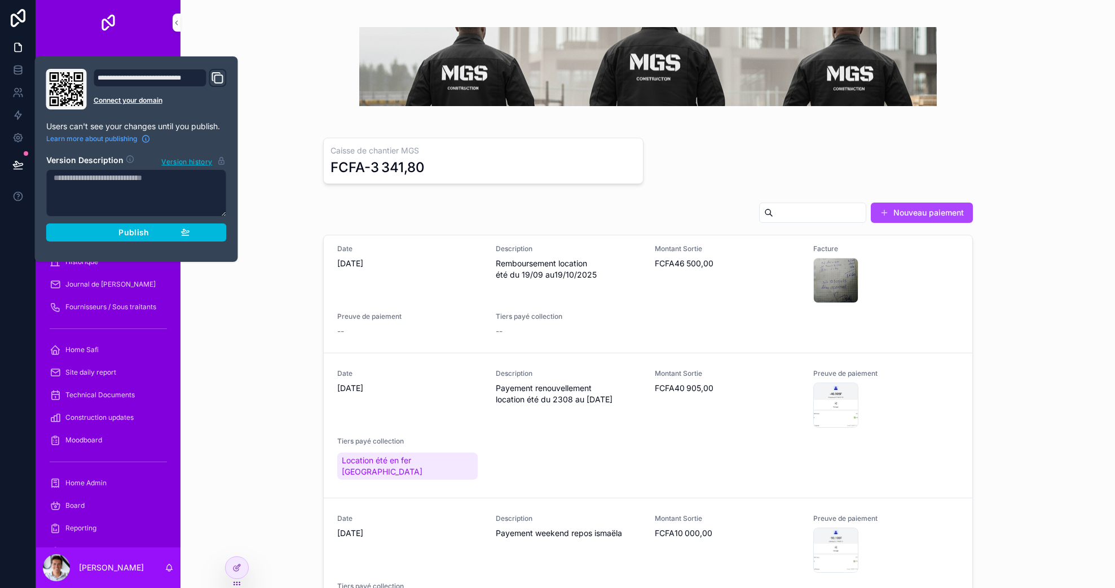
click at [111, 237] on button "Publish" at bounding box center [136, 232] width 180 height 18
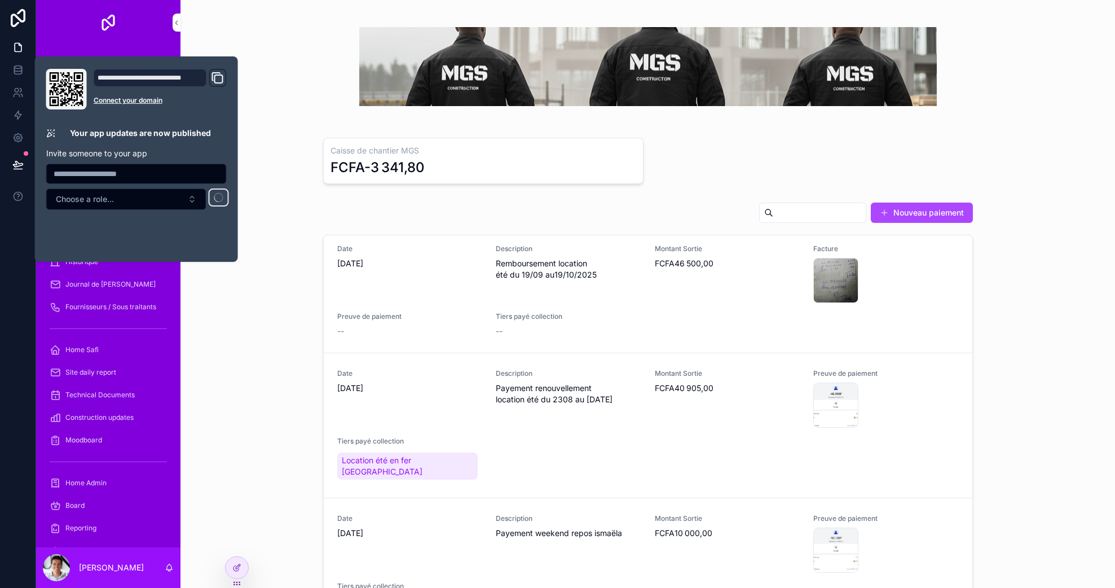
click at [294, 327] on div "Nouveau paiement Date 04/10/2025 Description Remboursement location été du 19/0…" at bounding box center [647, 440] width 916 height 487
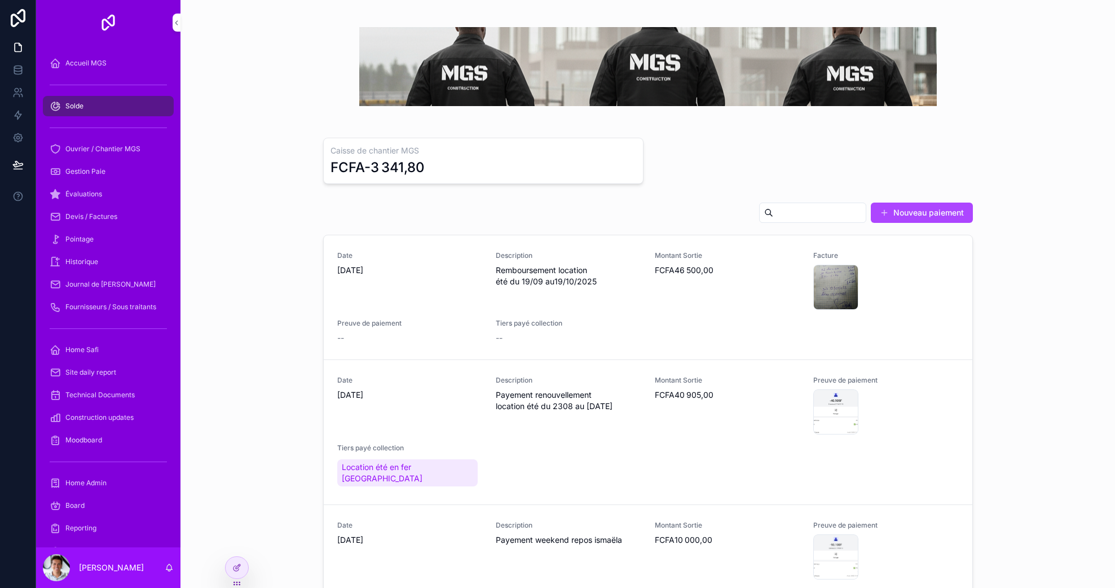
click at [141, 157] on div "Ouvrier / Chantier MGS" at bounding box center [108, 149] width 117 height 18
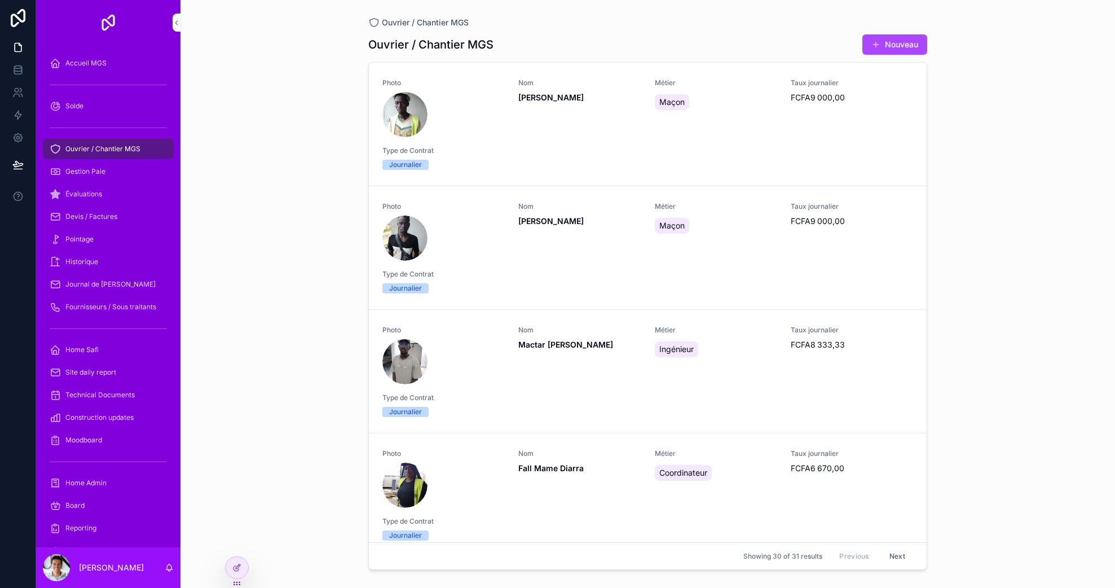
click at [0, 0] on icon at bounding box center [0, 0] width 0 height 0
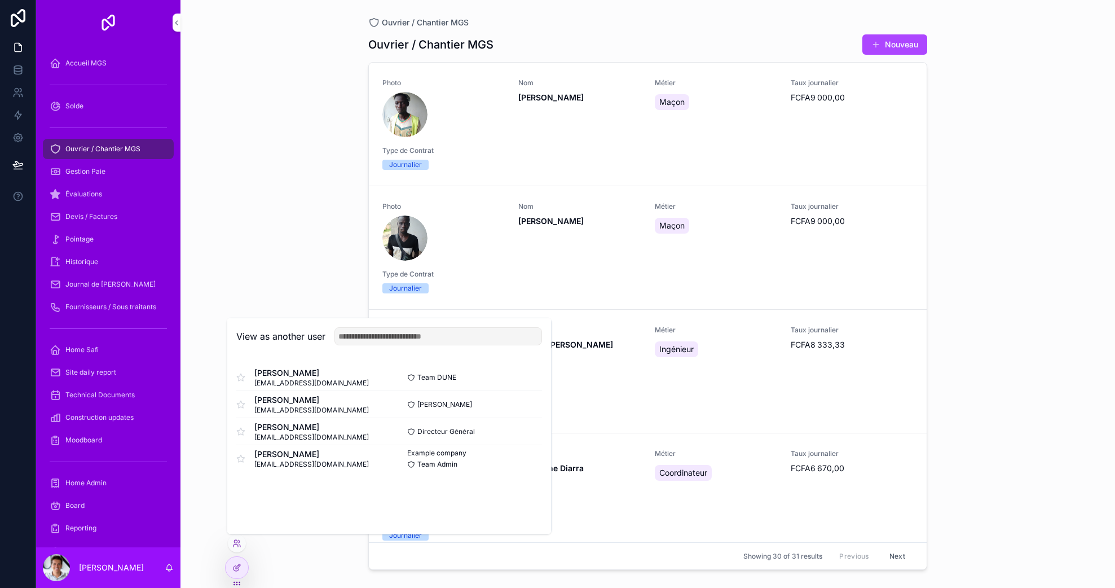
click at [0, 0] on button "Select" at bounding box center [0, 0] width 0 height 0
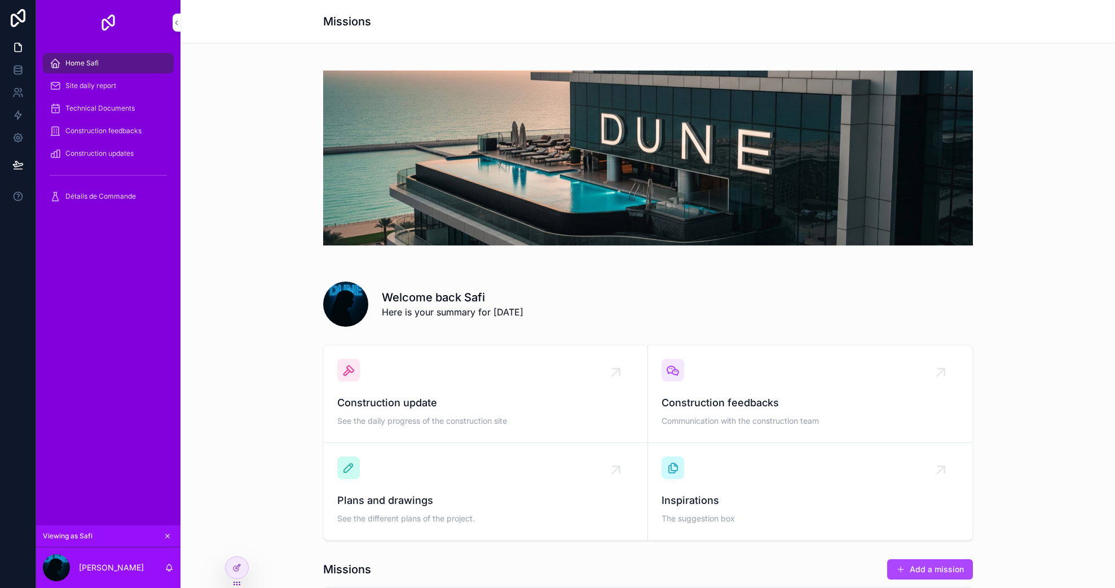
click at [120, 189] on div "Détails de Commande" at bounding box center [108, 196] width 117 height 18
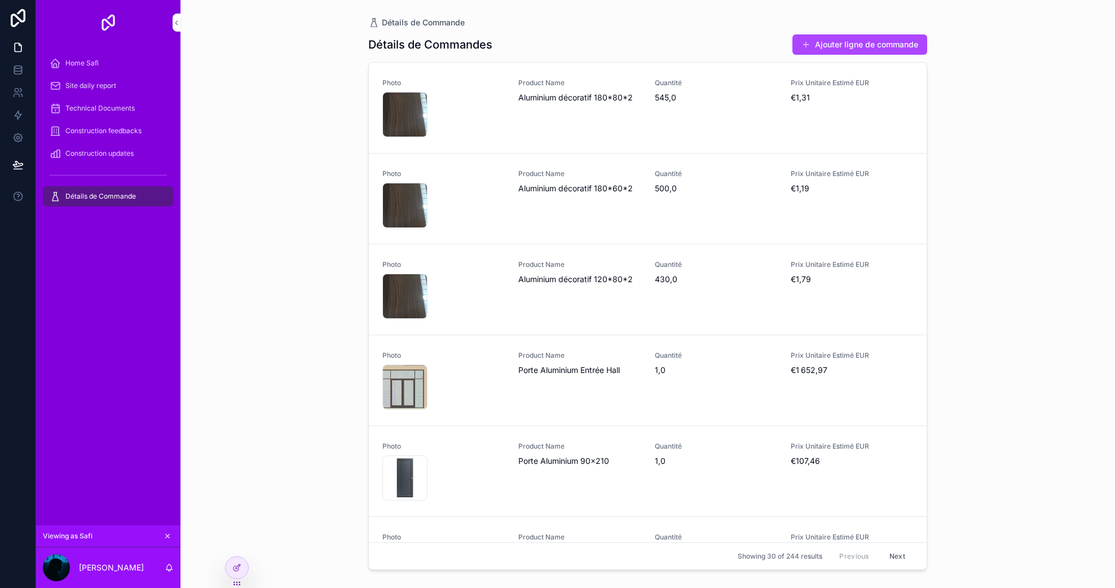
click at [101, 70] on div "Home Safi" at bounding box center [108, 63] width 117 height 18
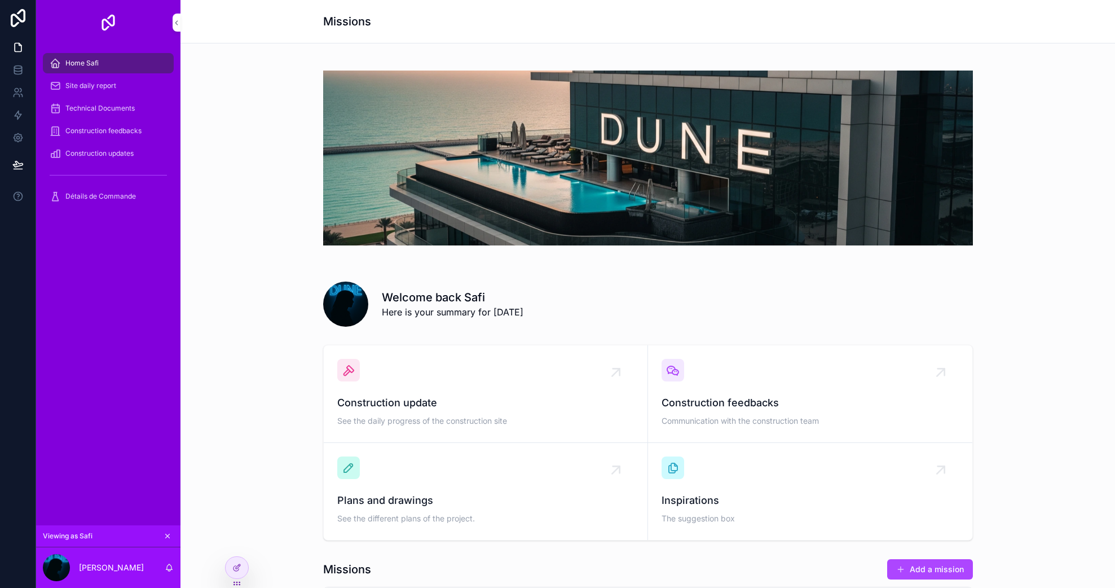
click at [237, 568] on icon at bounding box center [236, 567] width 9 height 9
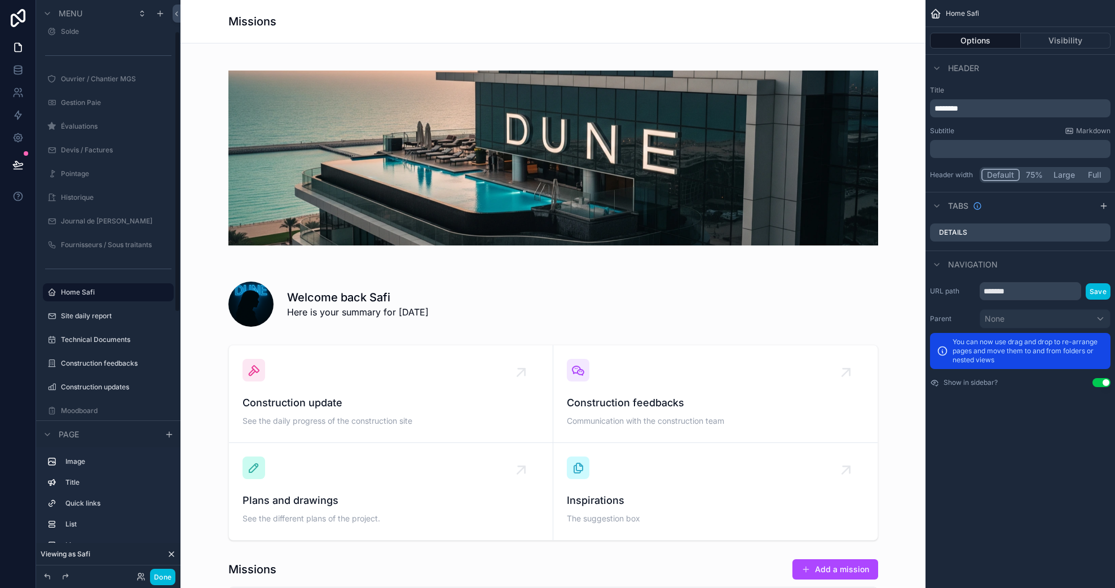
scroll to position [71, 0]
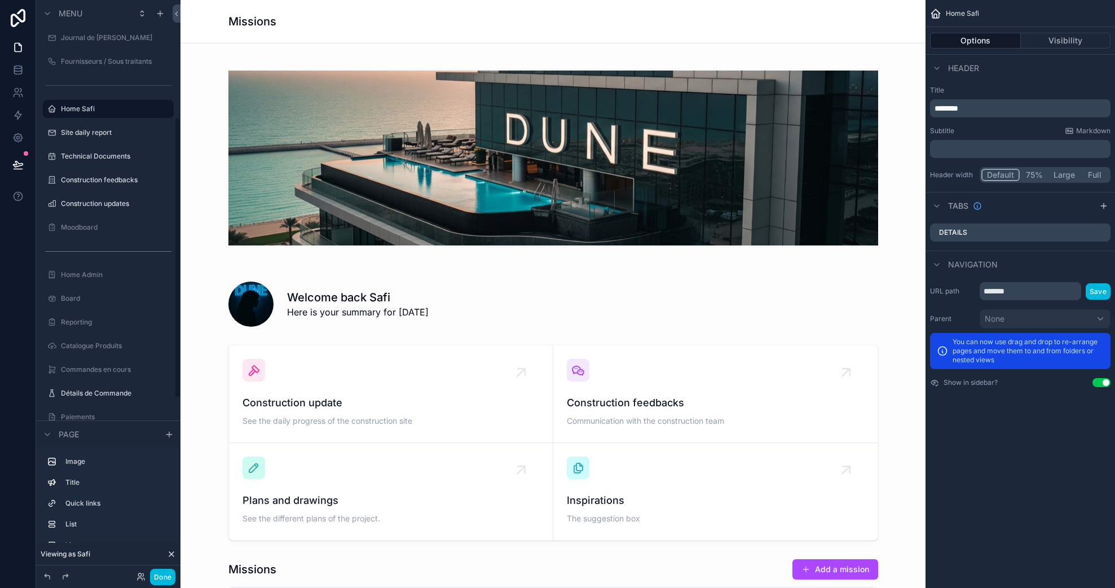
click at [95, 394] on label "Détails de Commande" at bounding box center [114, 392] width 106 height 9
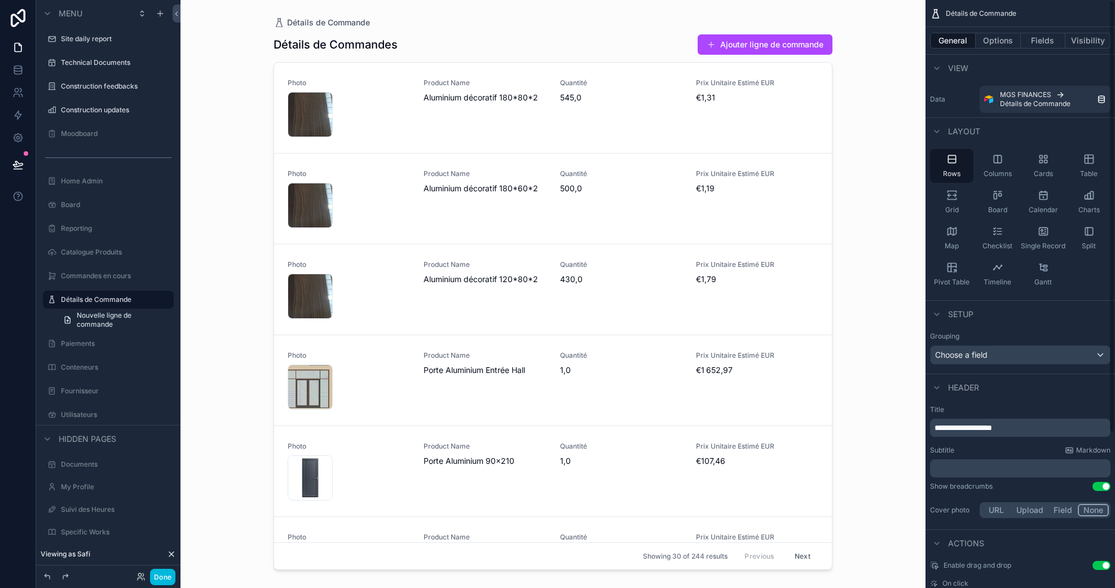
click at [1051, 42] on button "Fields" at bounding box center [1043, 41] width 45 height 16
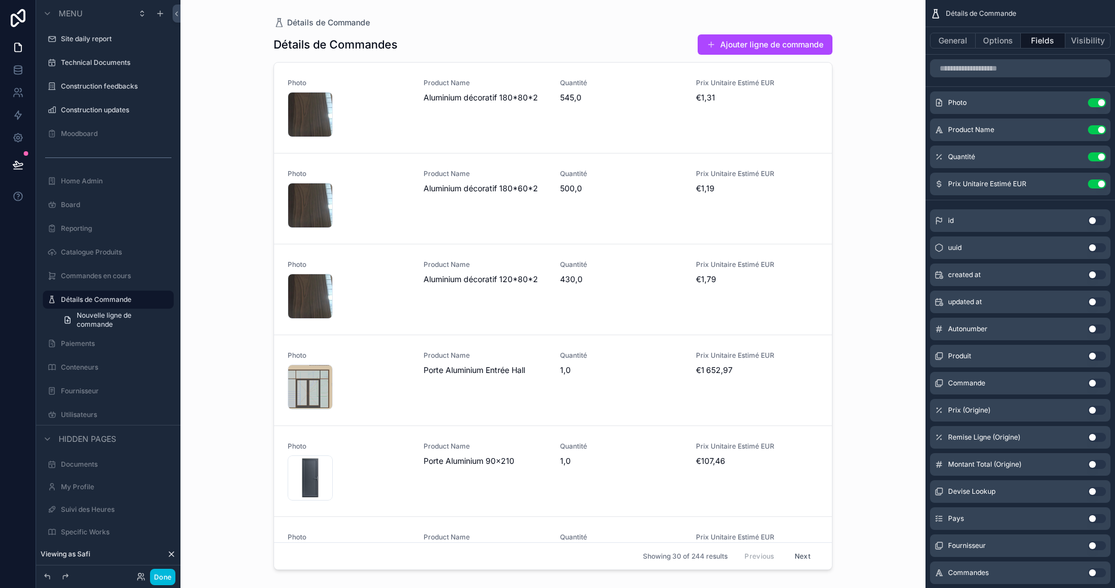
click at [1005, 37] on button "Options" at bounding box center [997, 41] width 45 height 16
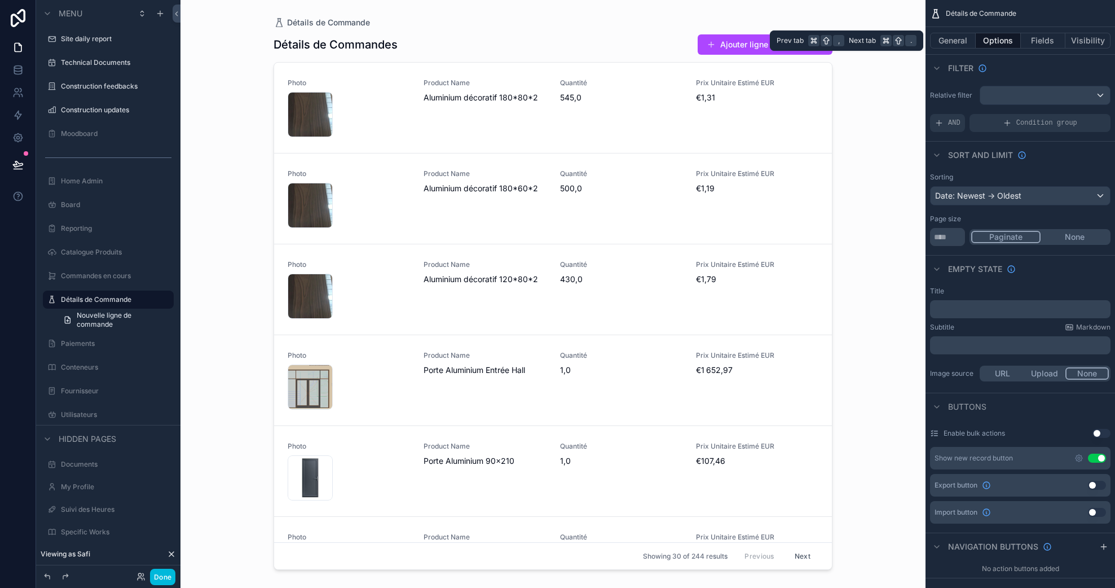
click at [1087, 46] on button "Visibility" at bounding box center [1087, 41] width 45 height 16
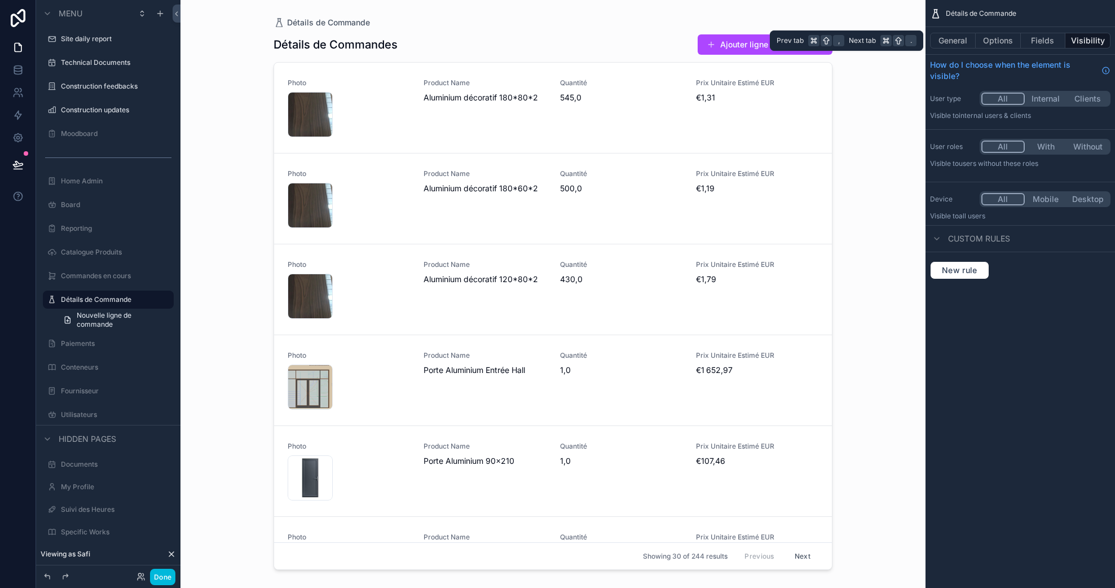
click at [1053, 42] on button "Fields" at bounding box center [1043, 41] width 45 height 16
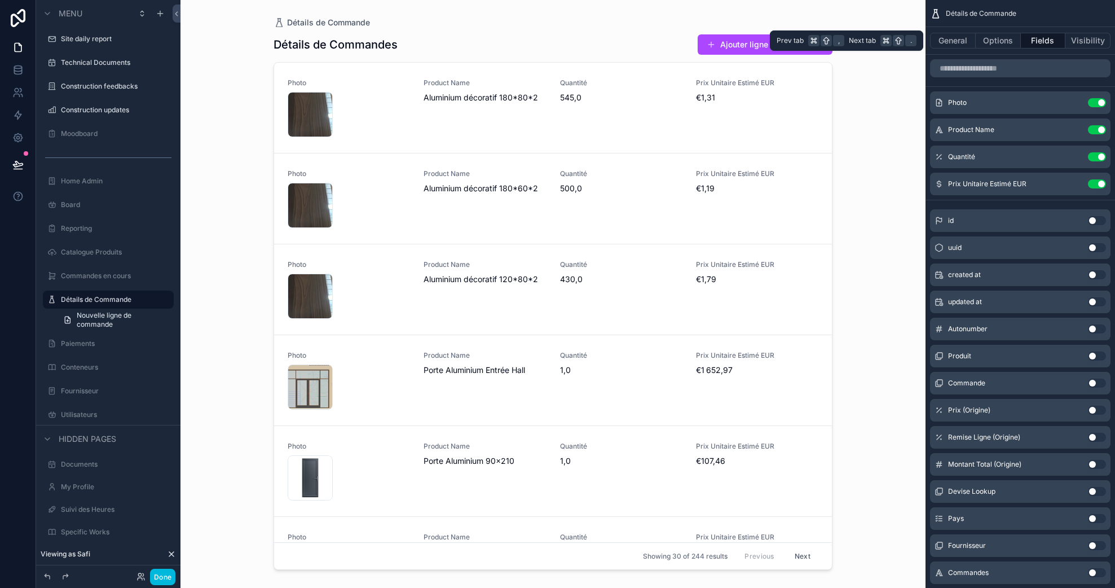
click at [1073, 37] on button "Visibility" at bounding box center [1087, 41] width 45 height 16
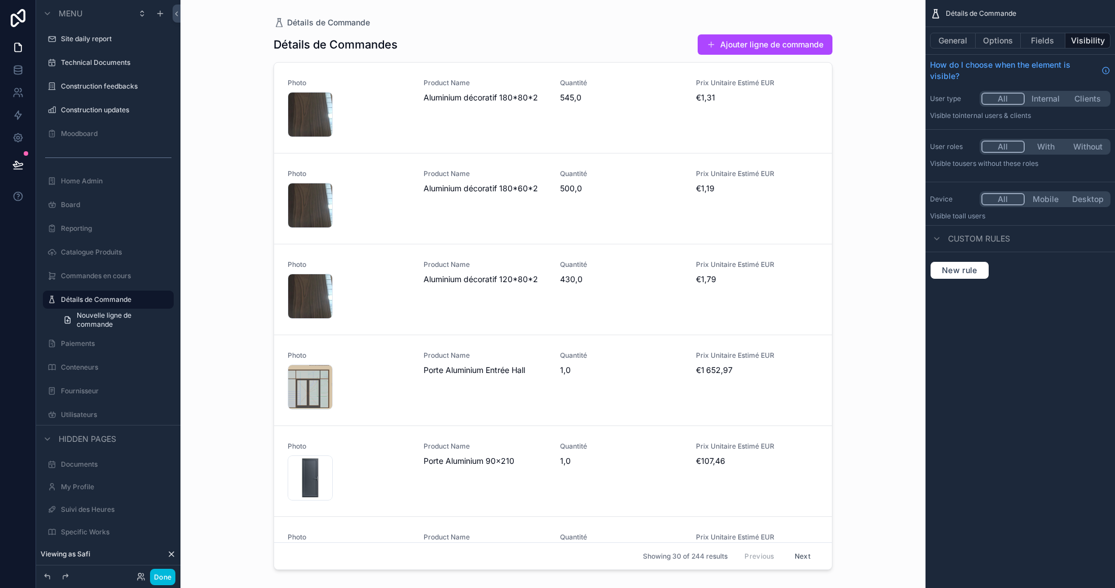
click at [1050, 148] on button "With" at bounding box center [1045, 146] width 42 height 12
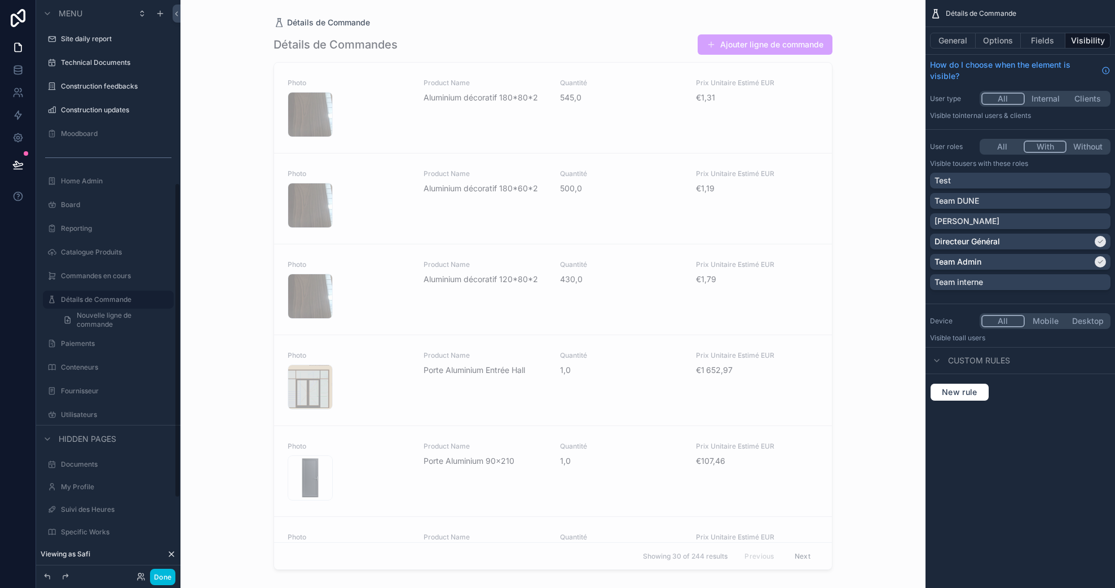
click at [163, 580] on button "Done" at bounding box center [162, 576] width 25 height 16
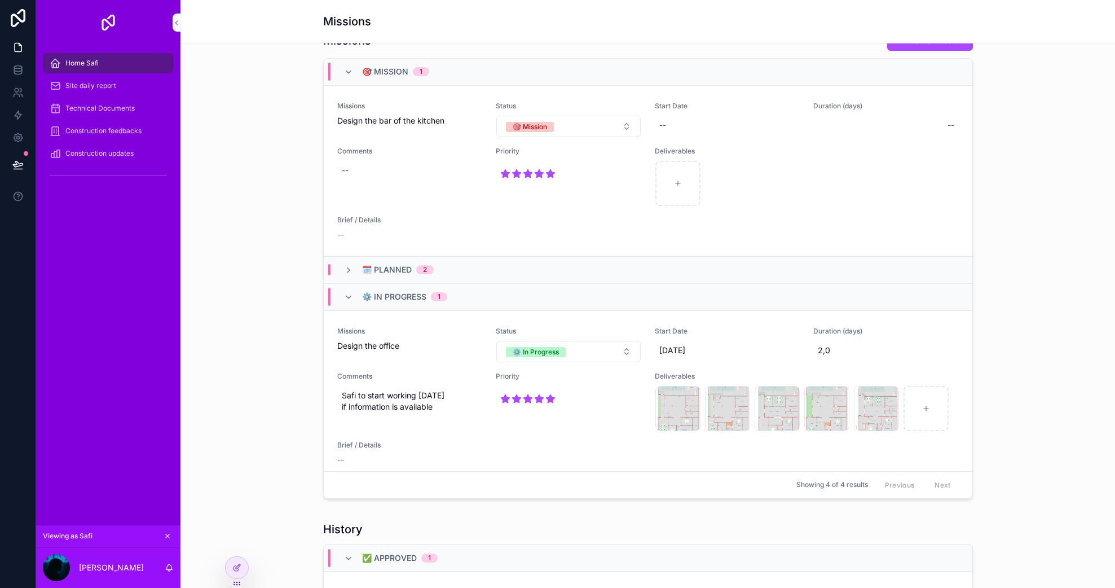
scroll to position [529, 0]
click at [578, 126] on button "🎯 Mission" at bounding box center [568, 125] width 144 height 21
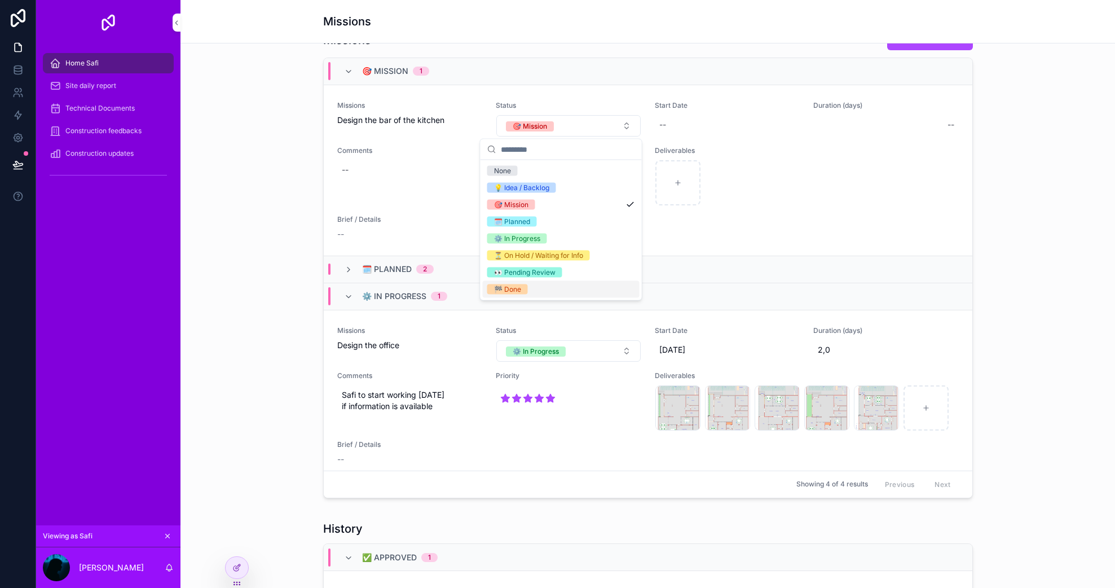
click at [528, 291] on div "🏁 Done" at bounding box center [561, 289] width 157 height 17
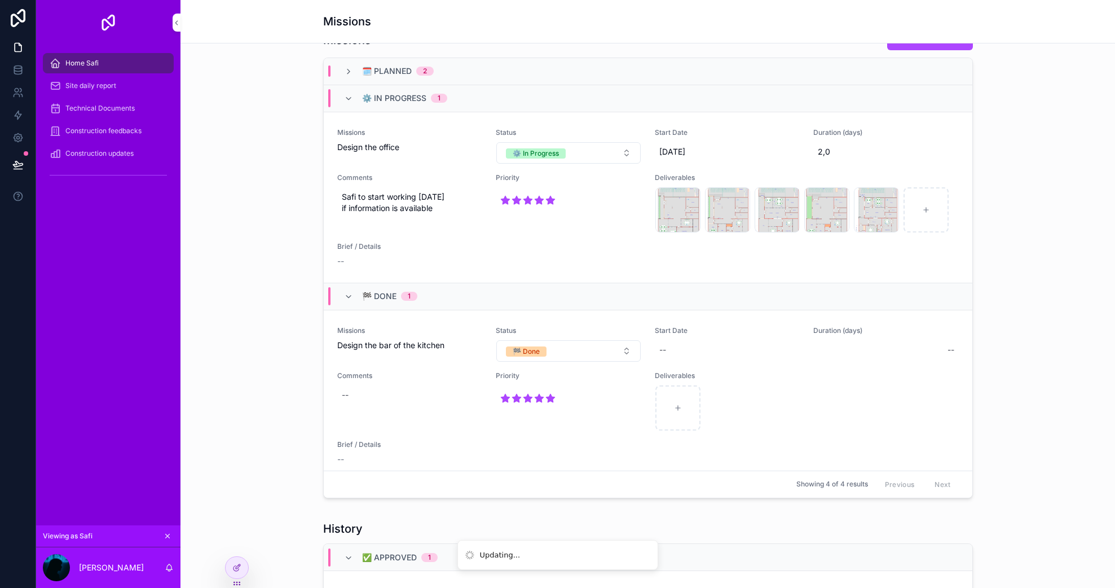
click at [352, 67] on div "🗓️ Planned 2" at bounding box center [389, 70] width 90 height 11
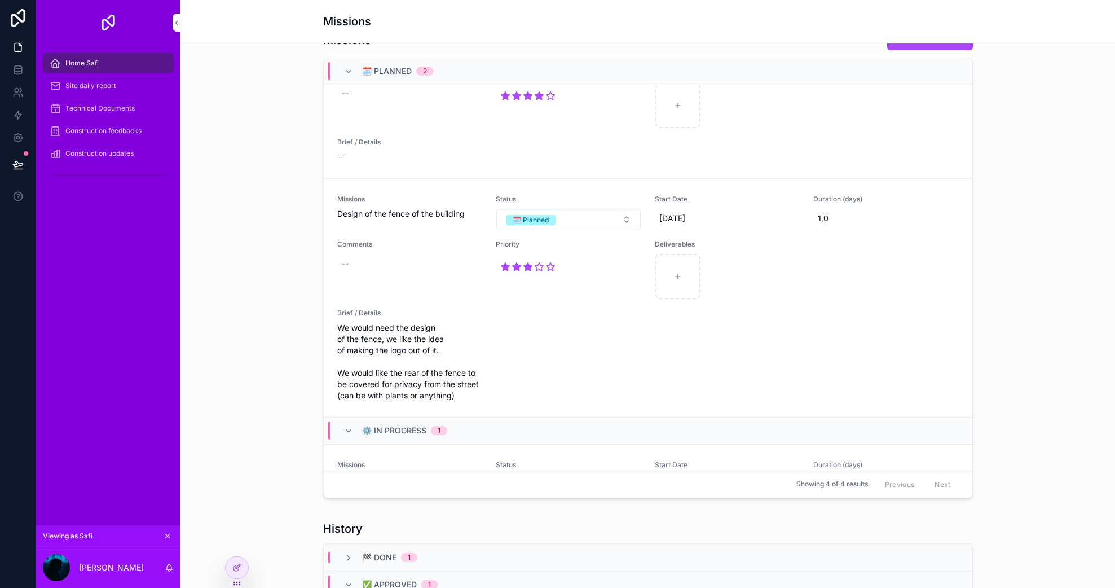
scroll to position [0, 0]
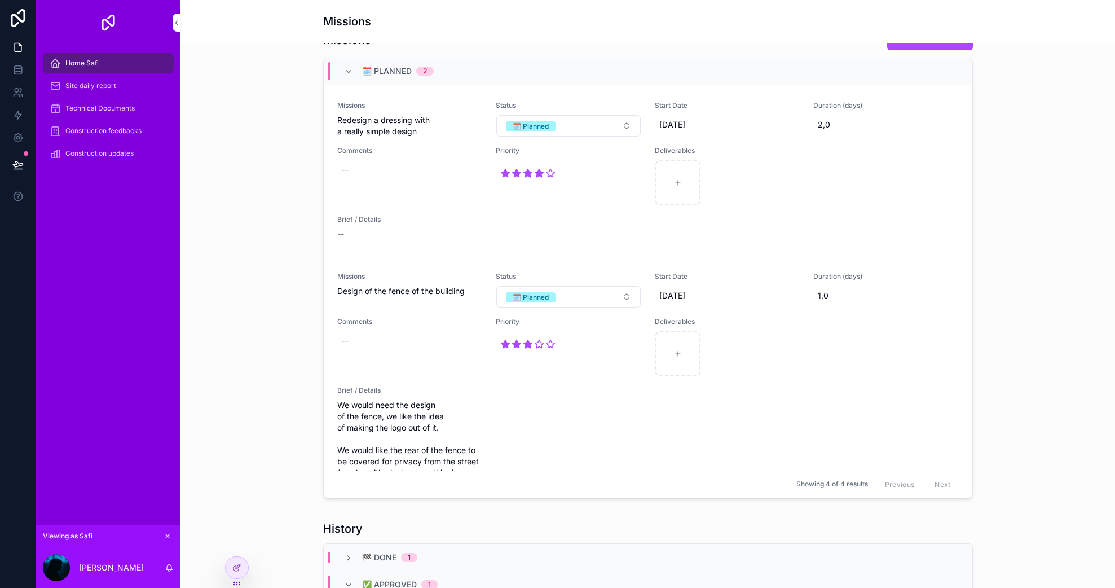
click at [344, 68] on icon "scrollable content" at bounding box center [348, 71] width 9 height 9
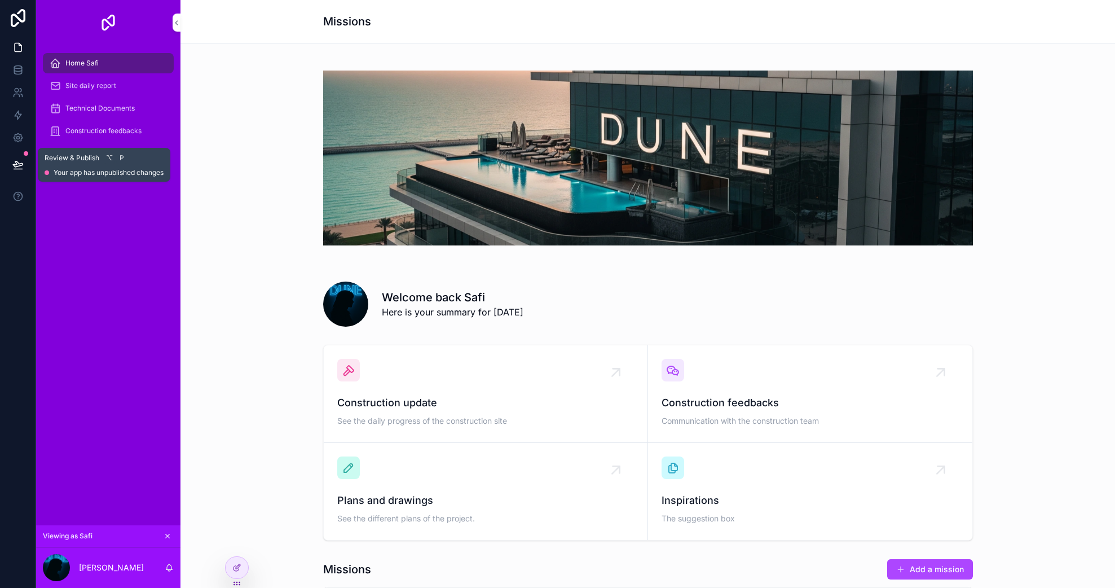
click at [17, 172] on button at bounding box center [18, 165] width 25 height 32
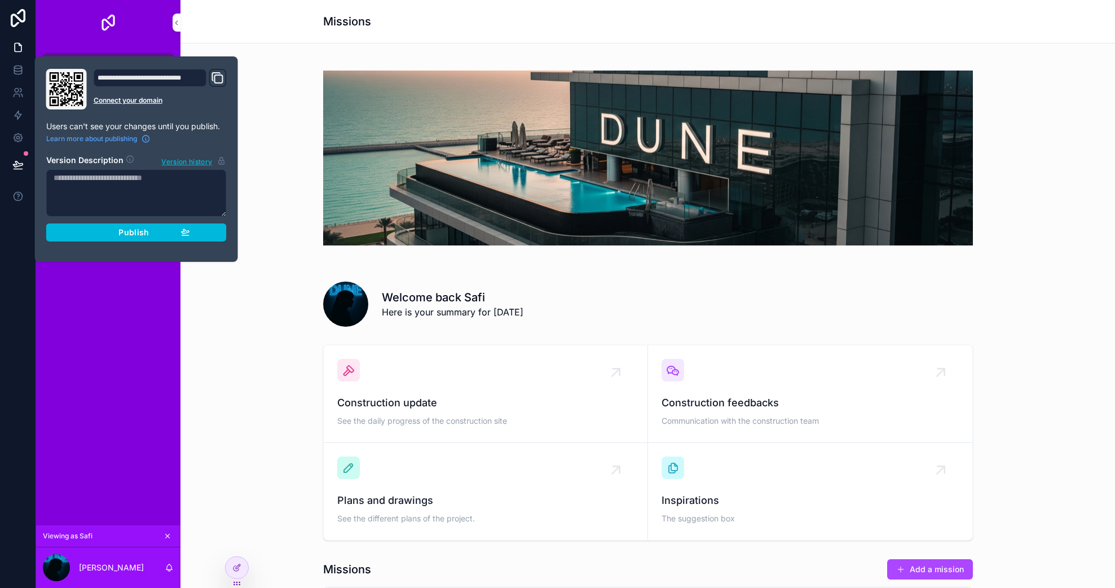
click at [135, 236] on span "Publish" at bounding box center [133, 232] width 30 height 10
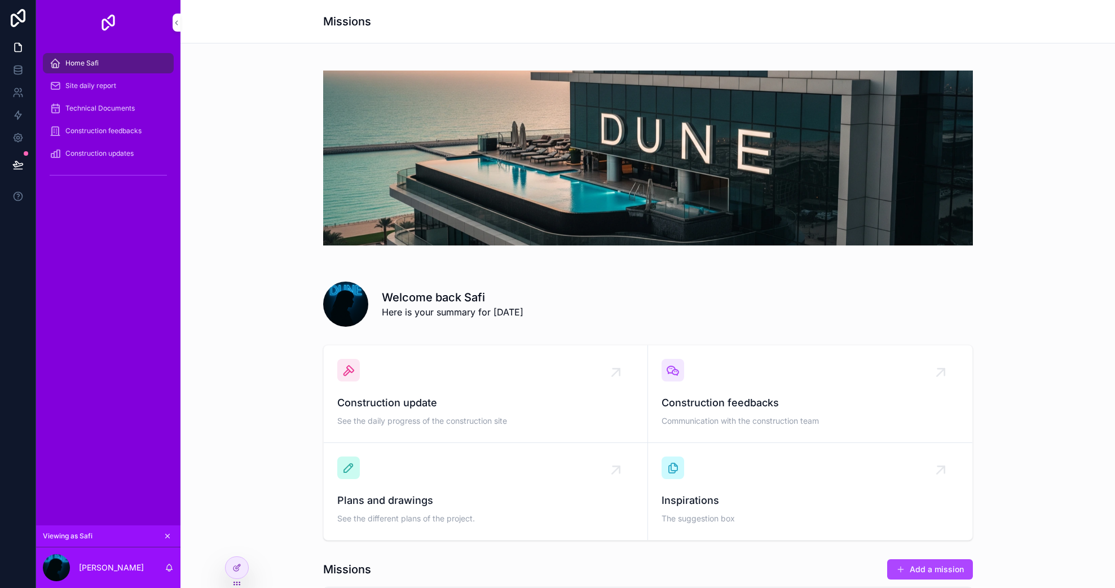
click at [262, 317] on div "Welcome back Safi Here is your summary for [DATE]" at bounding box center [647, 301] width 916 height 59
